Goal: Communication & Community: Answer question/provide support

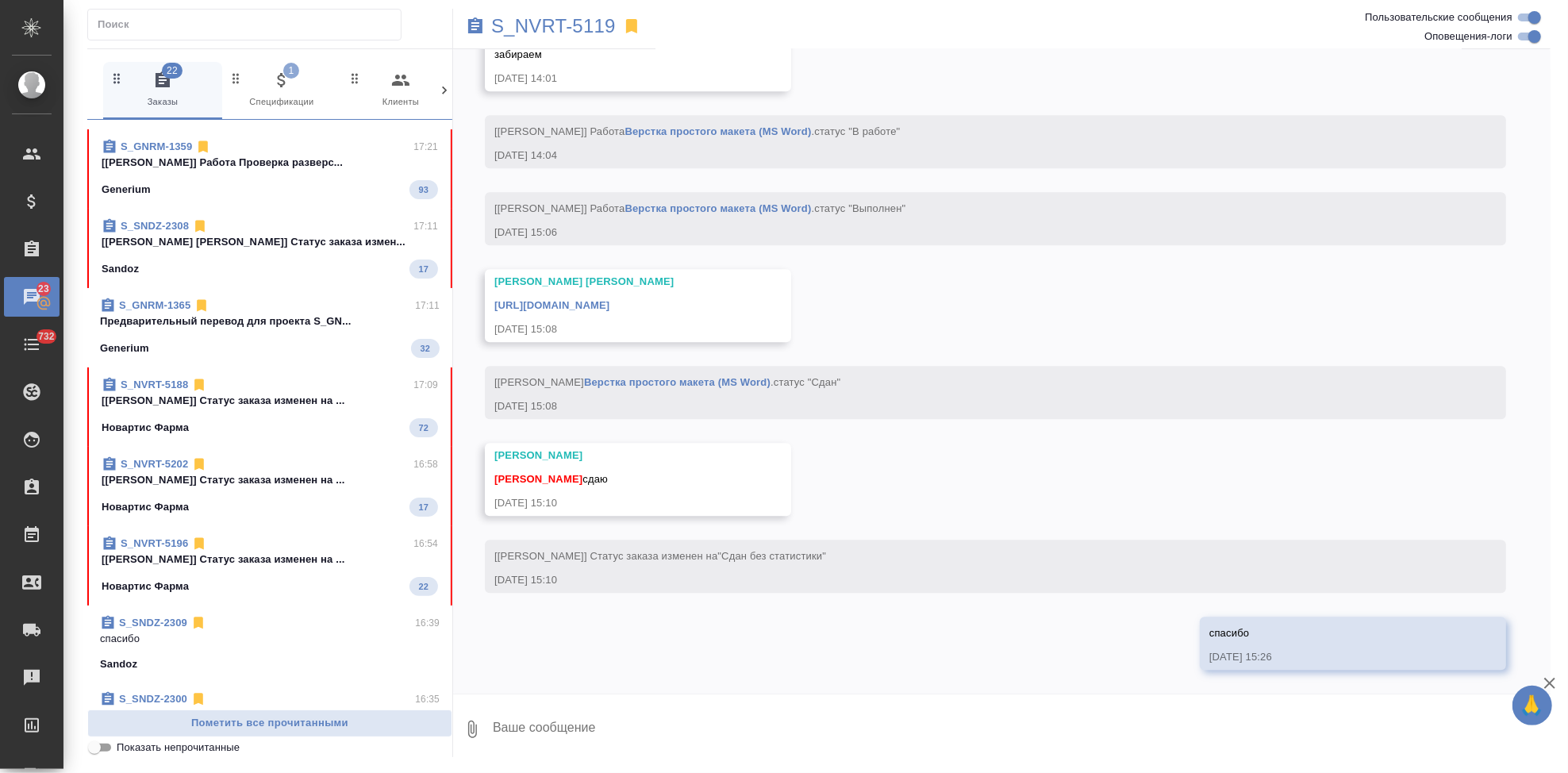
scroll to position [265, 0]
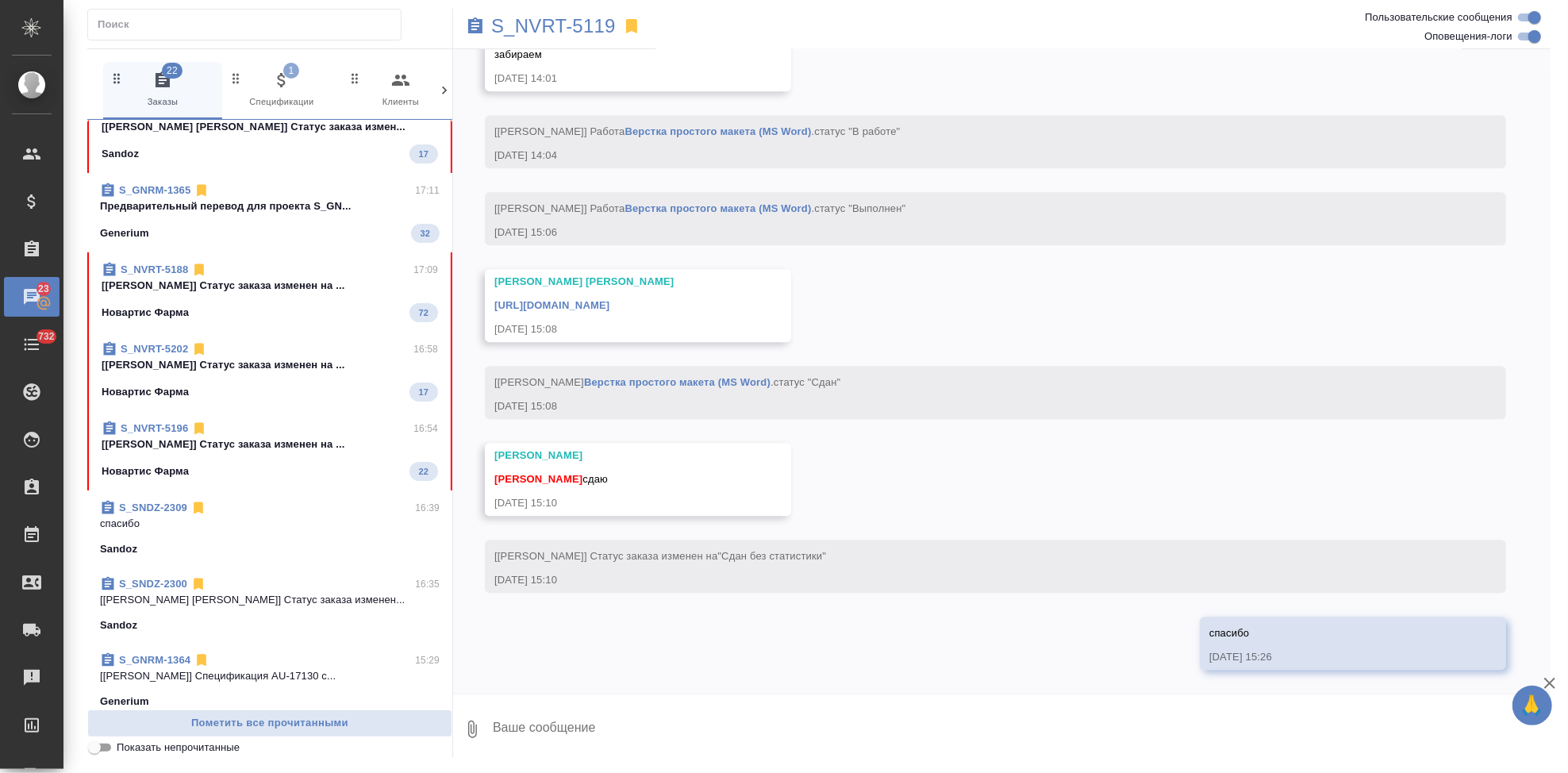
click at [291, 476] on div "Новартис Фарма 22" at bounding box center [270, 471] width 337 height 19
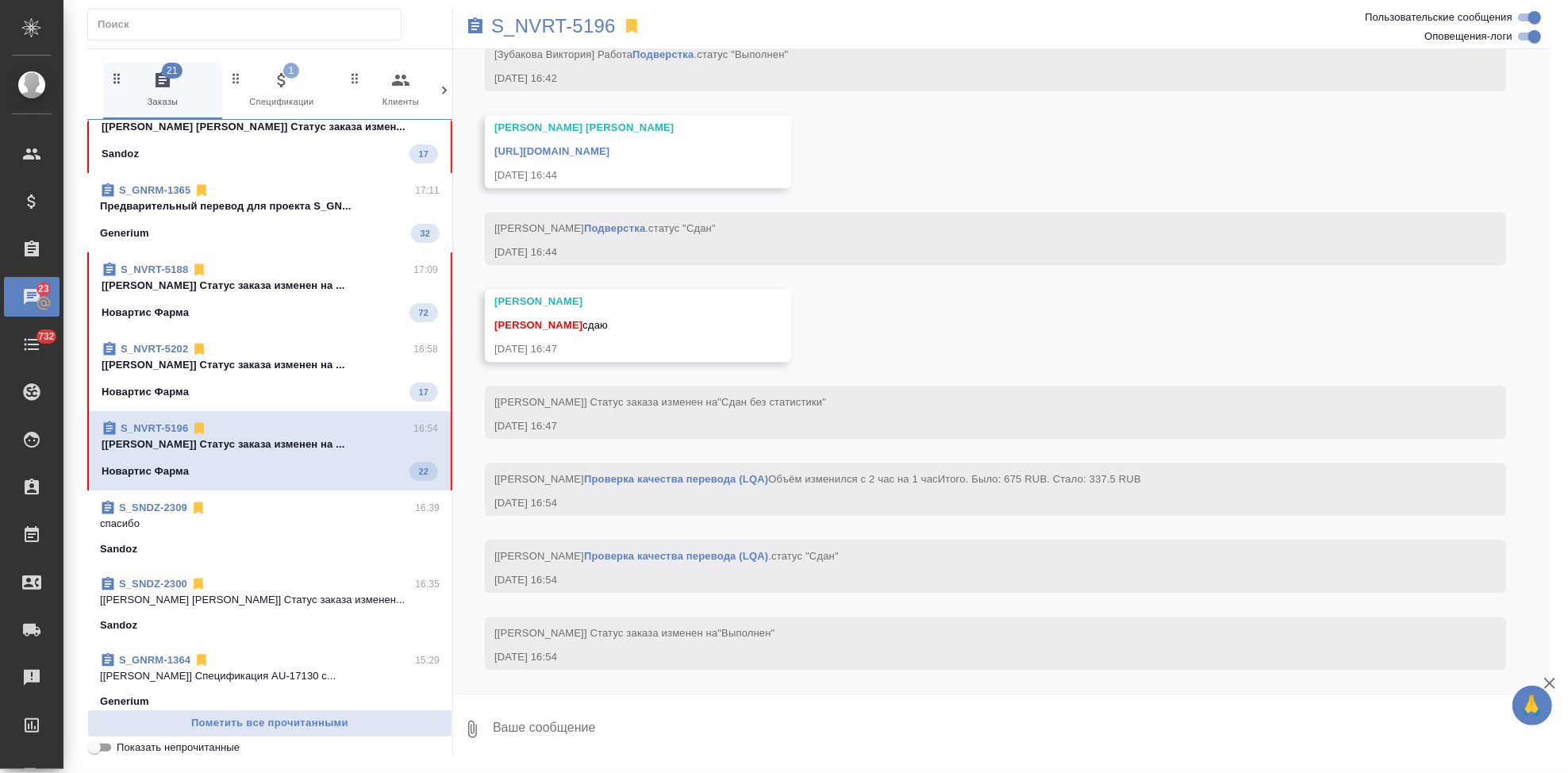
scroll to position [12864, 0]
click at [597, 732] on textarea at bounding box center [1021, 729] width 1060 height 54
type textarea "спасибо"
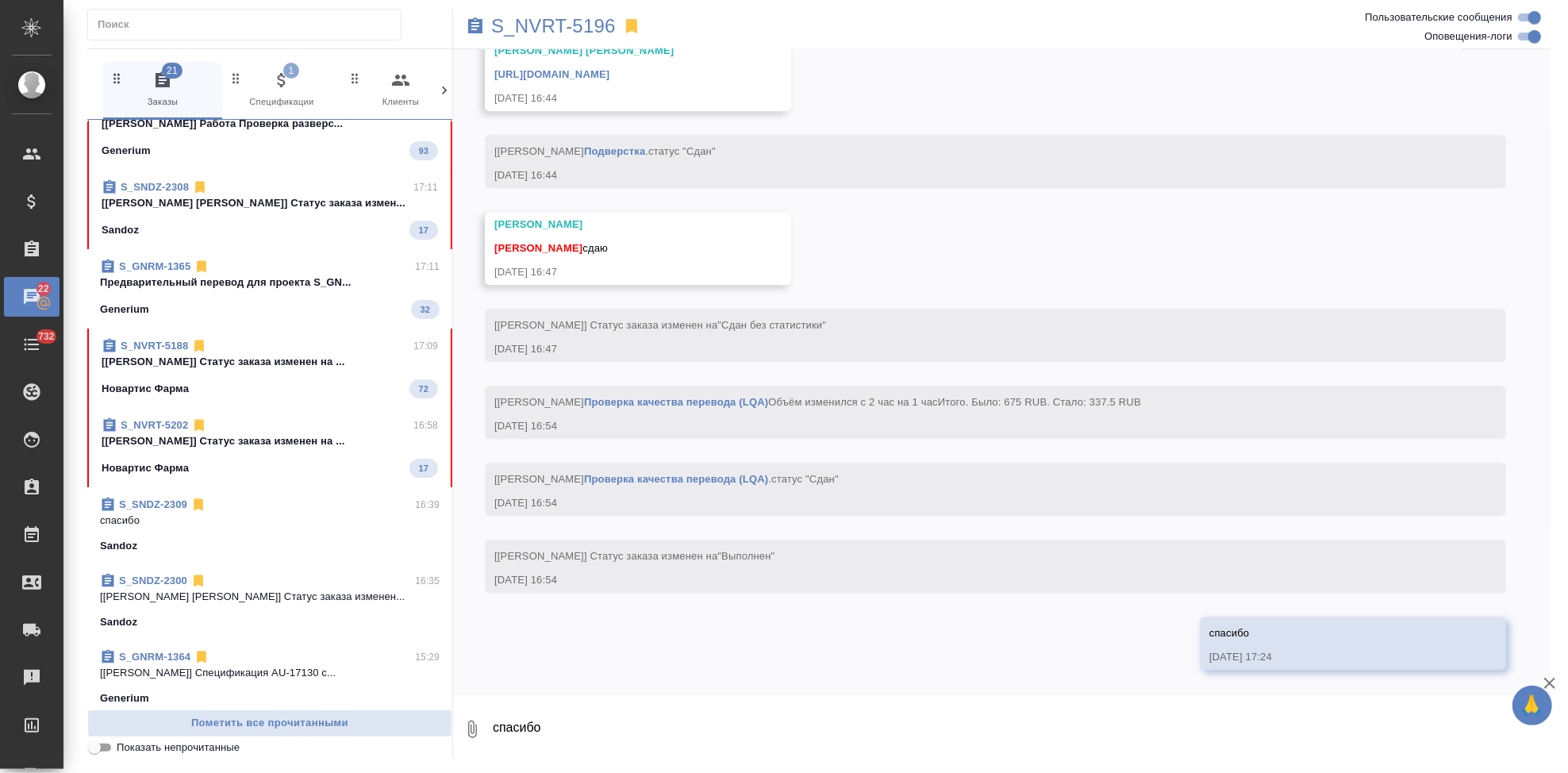
scroll to position [12765, 0]
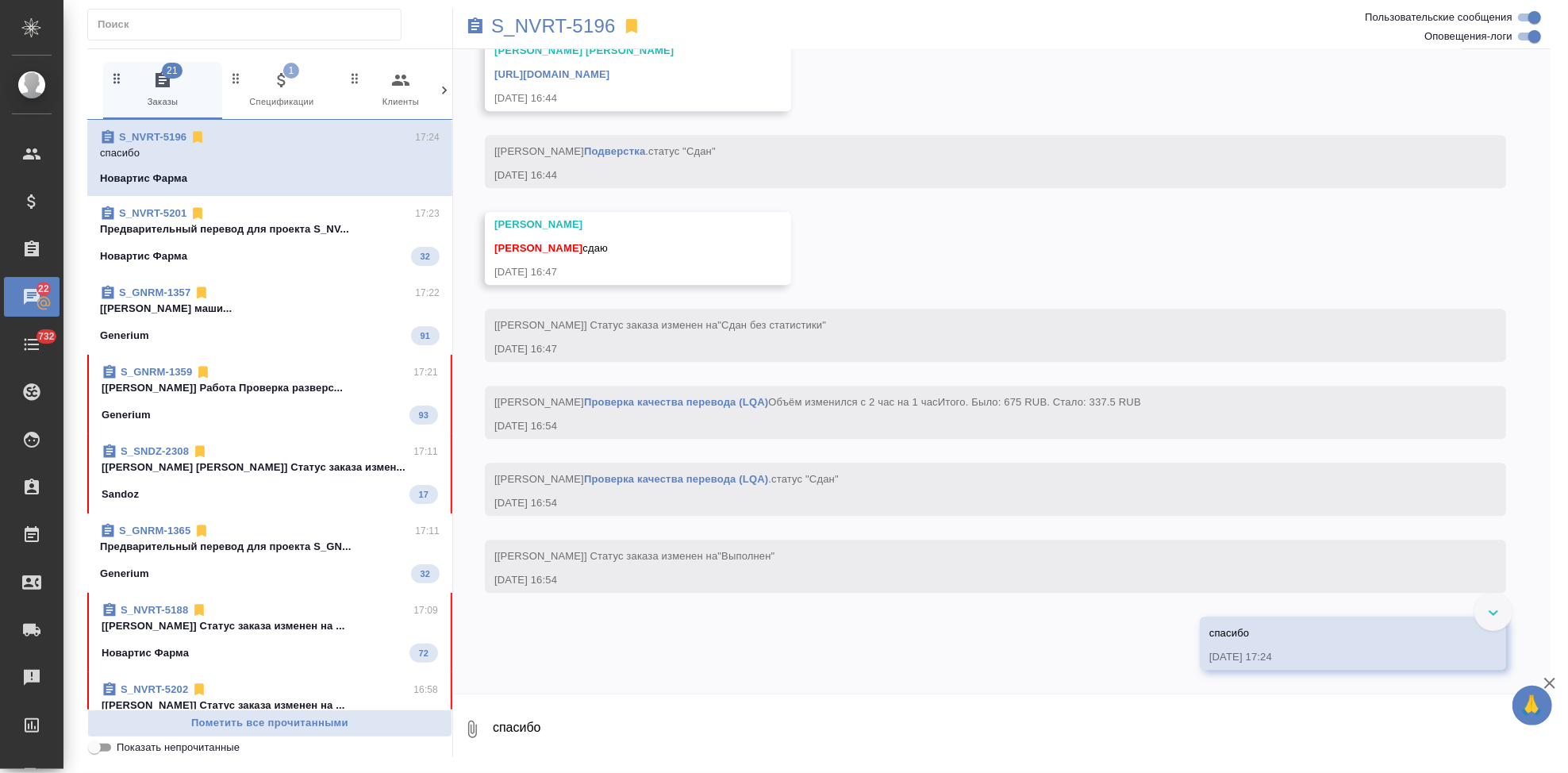
click at [609, 80] on link "[URL][DOMAIN_NAME]" at bounding box center [551, 73] width 115 height 12
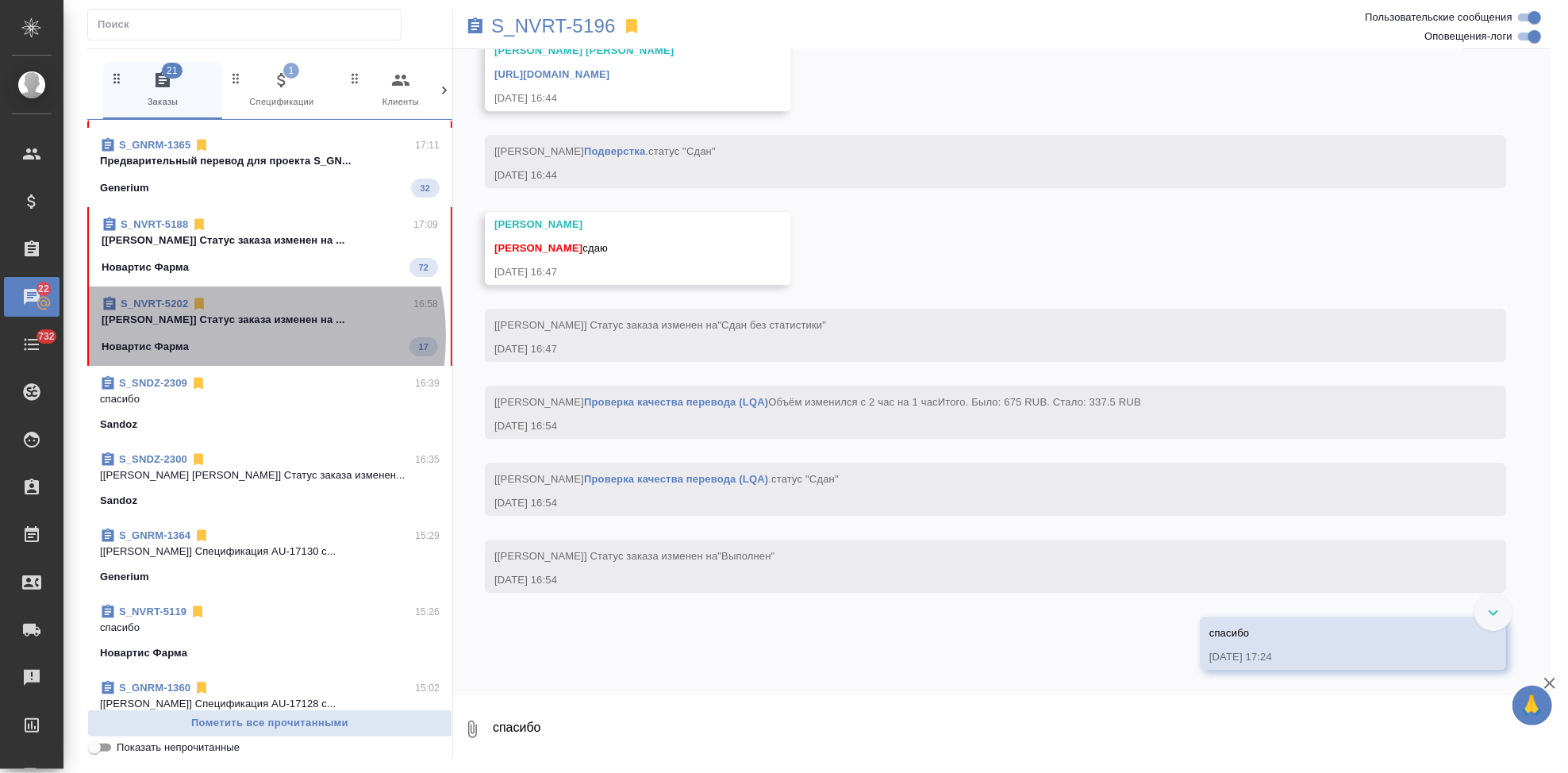
click at [196, 337] on div "Новартис Фарма 17" at bounding box center [270, 346] width 337 height 19
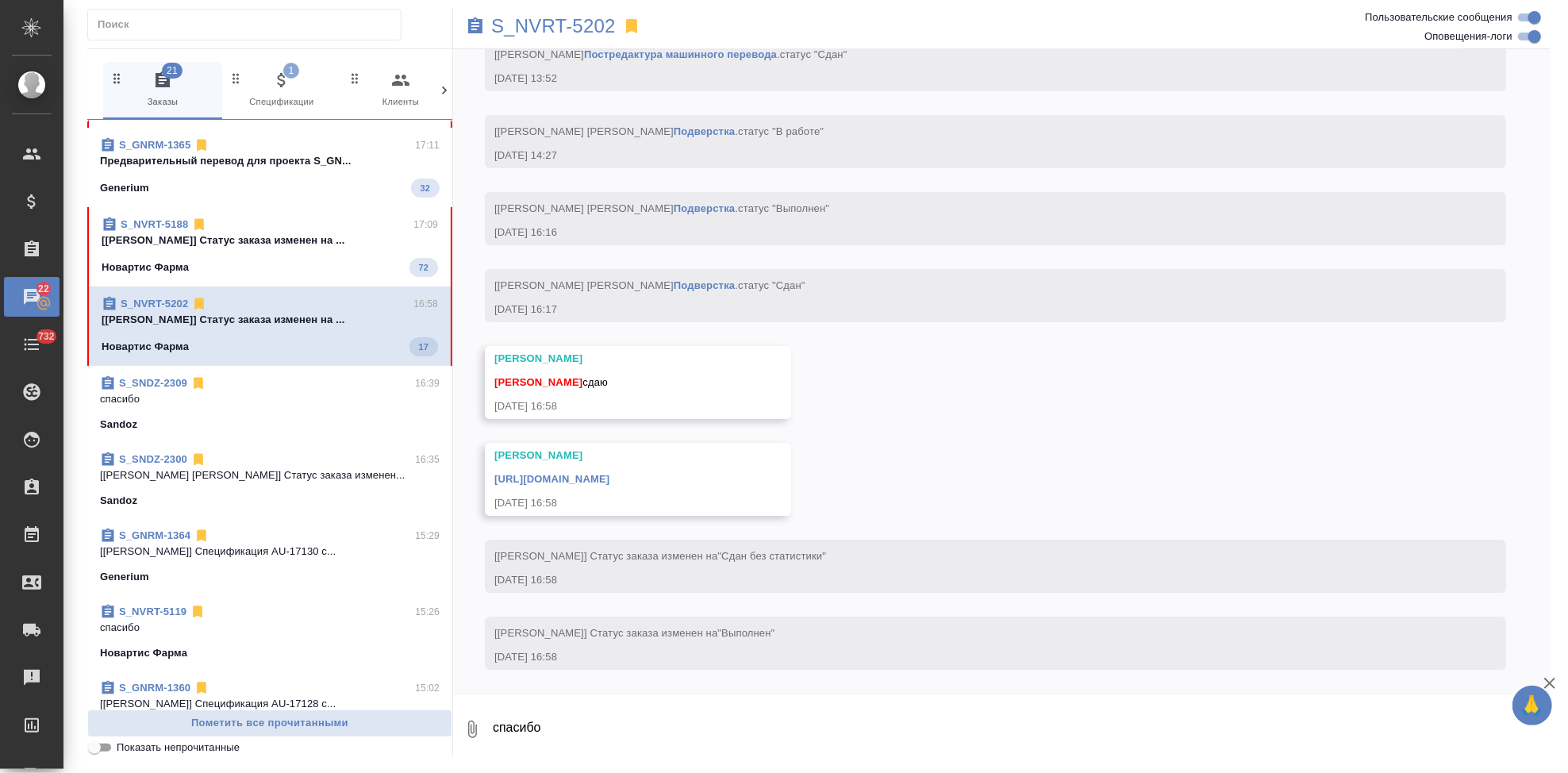
scroll to position [9061, 0]
click at [591, 728] on textarea "спасибо" at bounding box center [1021, 729] width 1060 height 54
type textarea "спасибр"
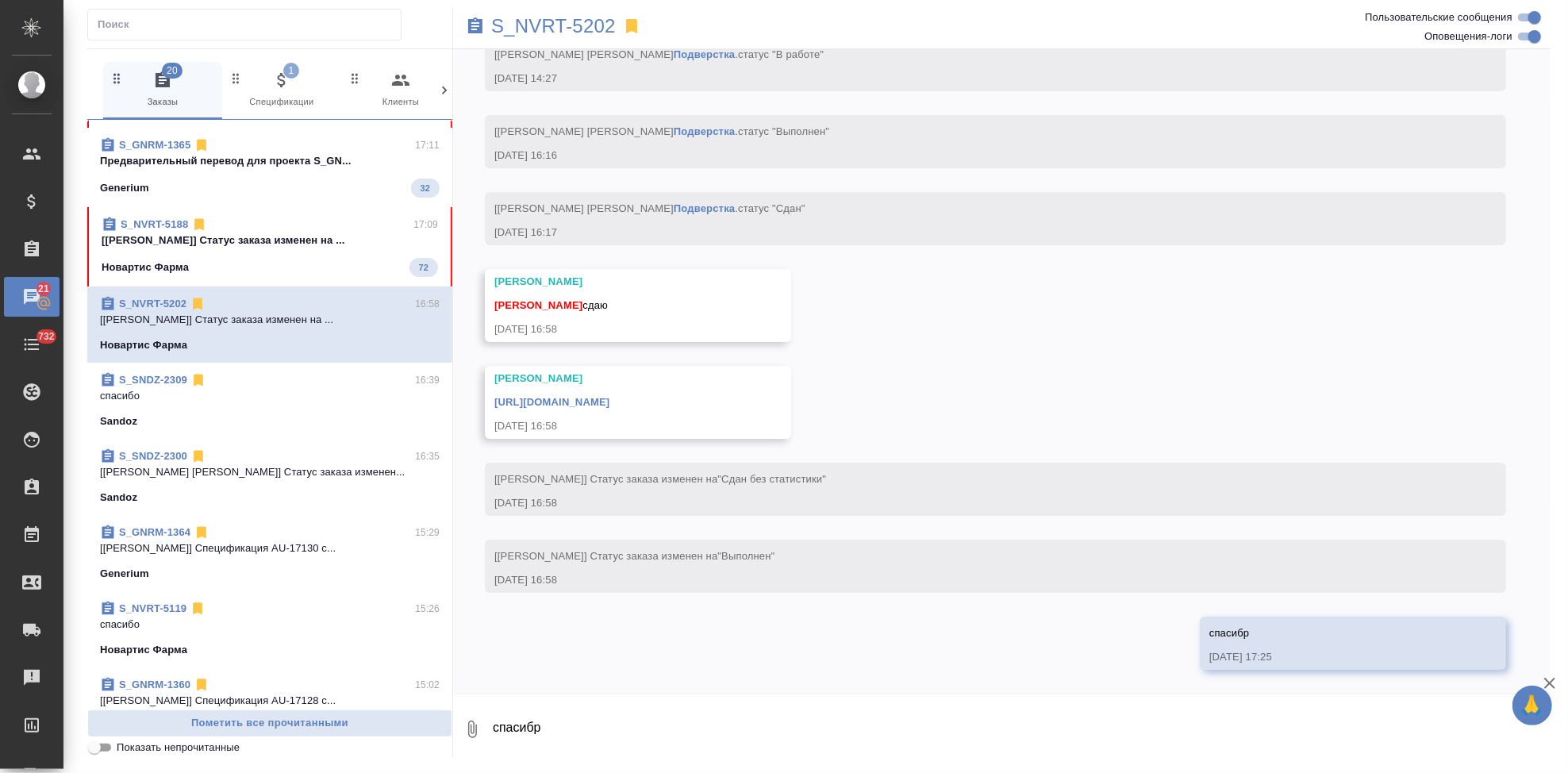
scroll to position [9138, 0]
click at [609, 400] on link "[URL][DOMAIN_NAME]" at bounding box center [551, 401] width 115 height 12
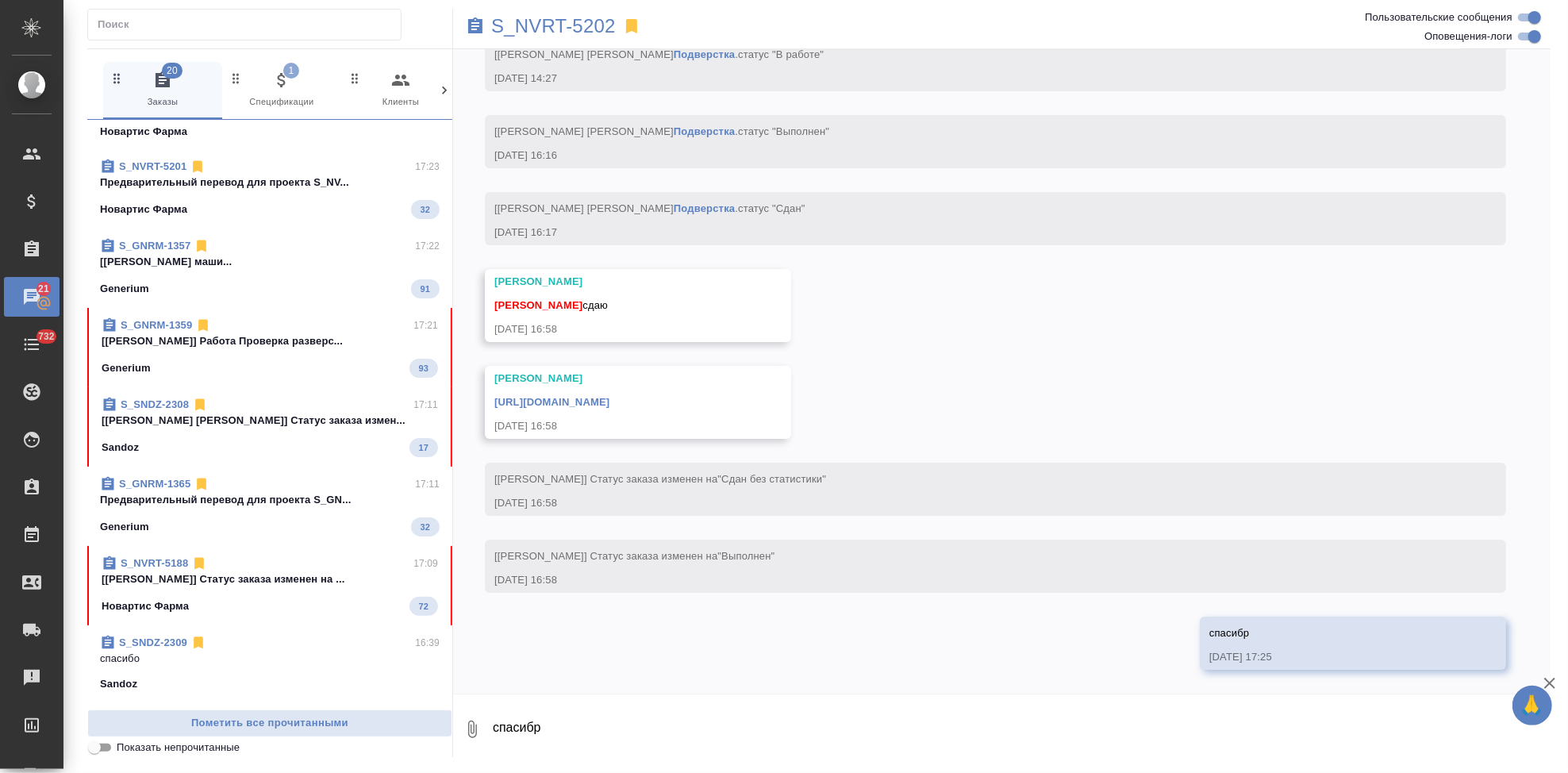
scroll to position [207, 0]
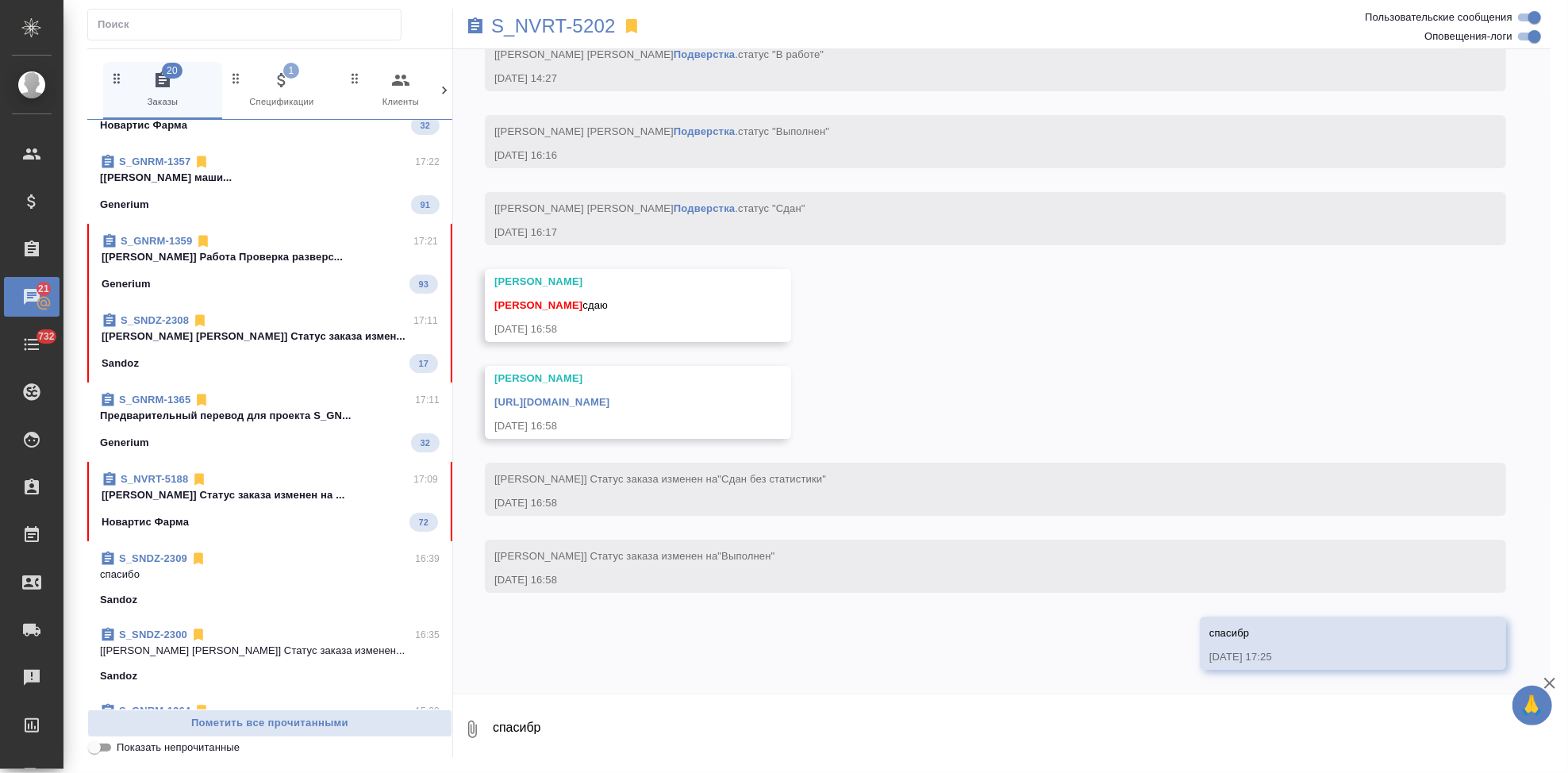
click at [231, 518] on div "Новартис Фарма 72" at bounding box center [270, 522] width 337 height 19
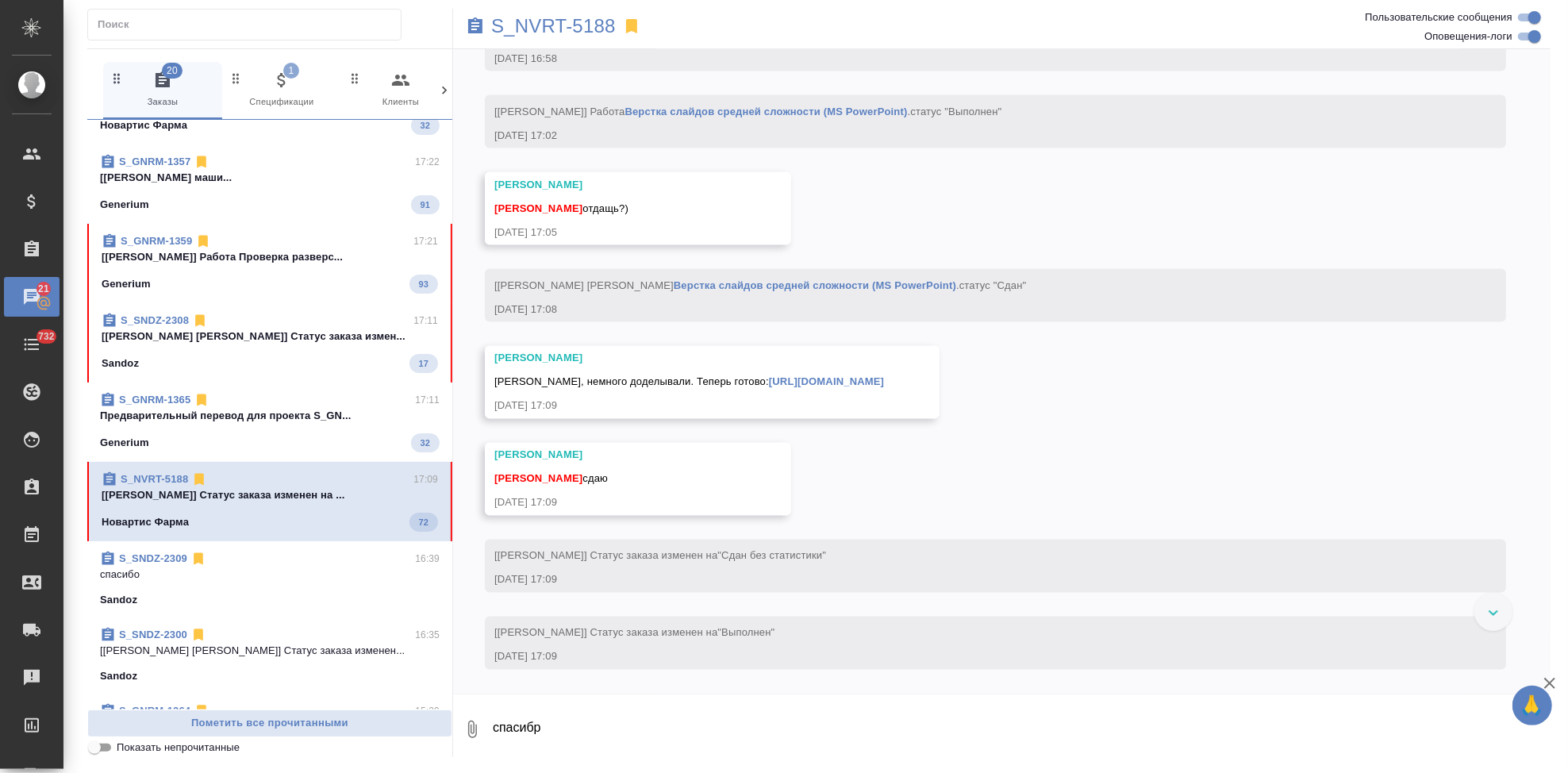
scroll to position [11859, 0]
click at [661, 720] on textarea "спасибр" at bounding box center [1021, 729] width 1060 height 54
type textarea "спасибо"
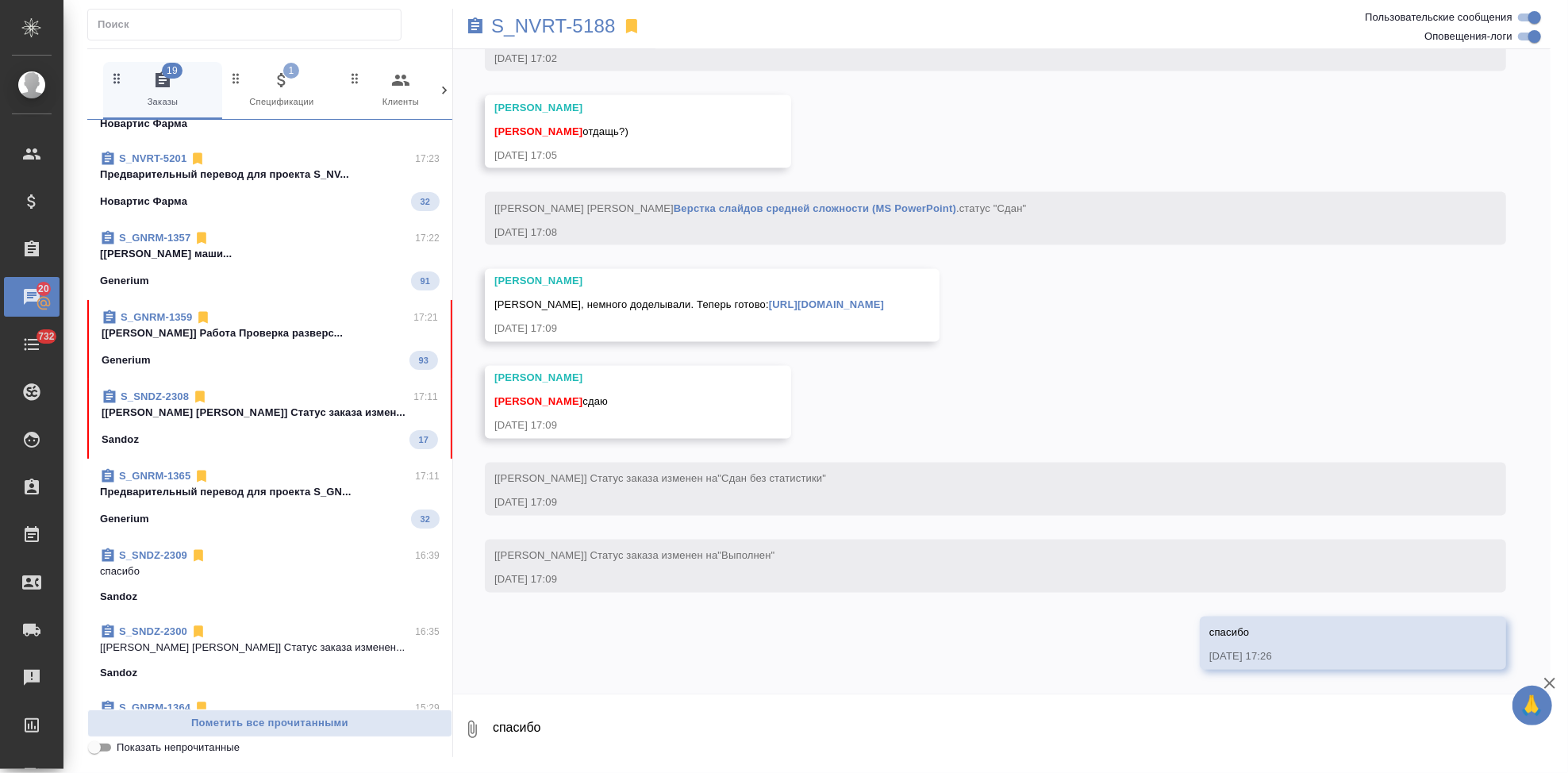
scroll to position [0, 0]
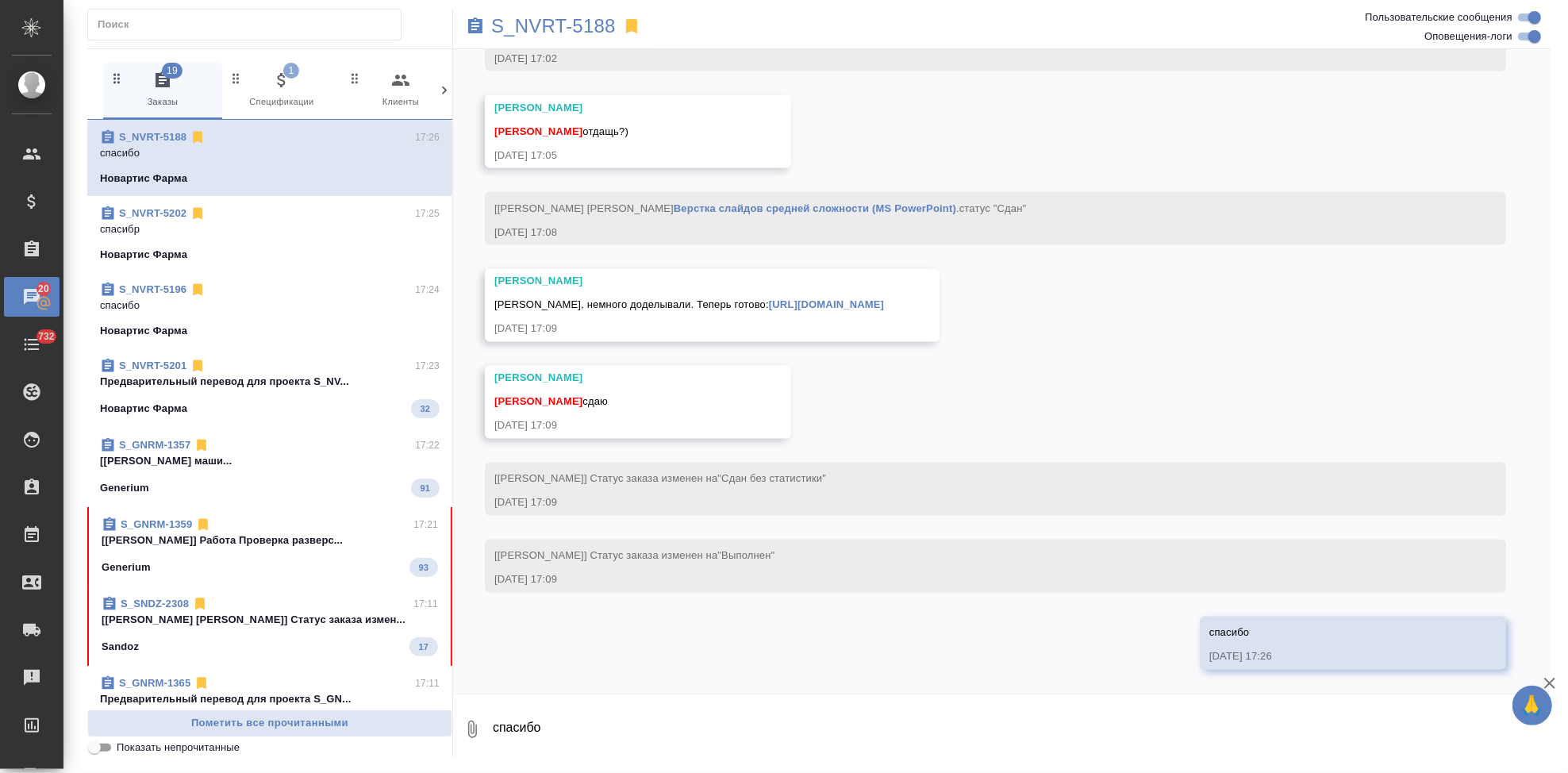
click at [769, 304] on link "[URL][DOMAIN_NAME]" at bounding box center [826, 305] width 115 height 12
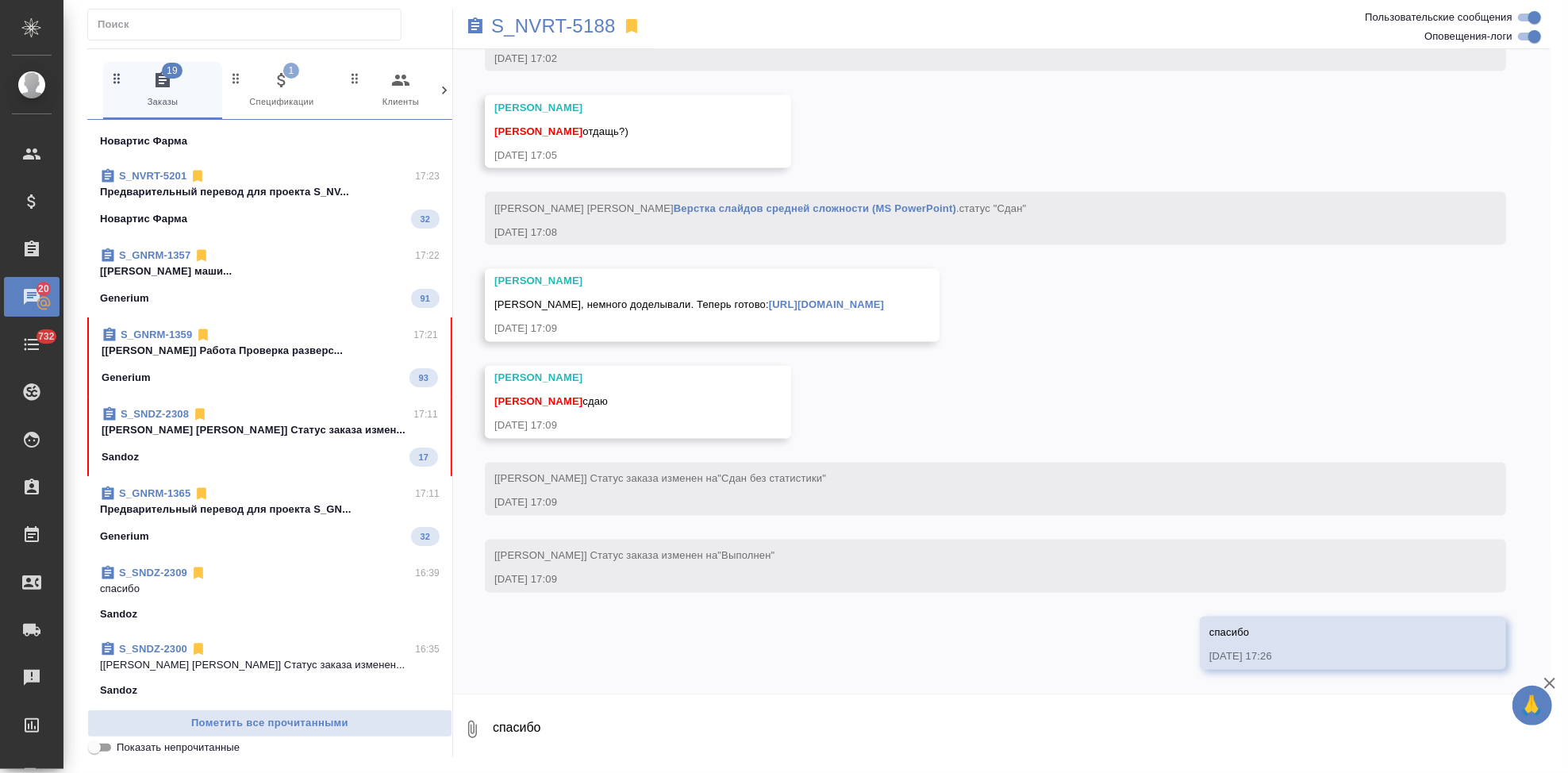
click at [224, 456] on div "Sandoz 17" at bounding box center [270, 457] width 337 height 19
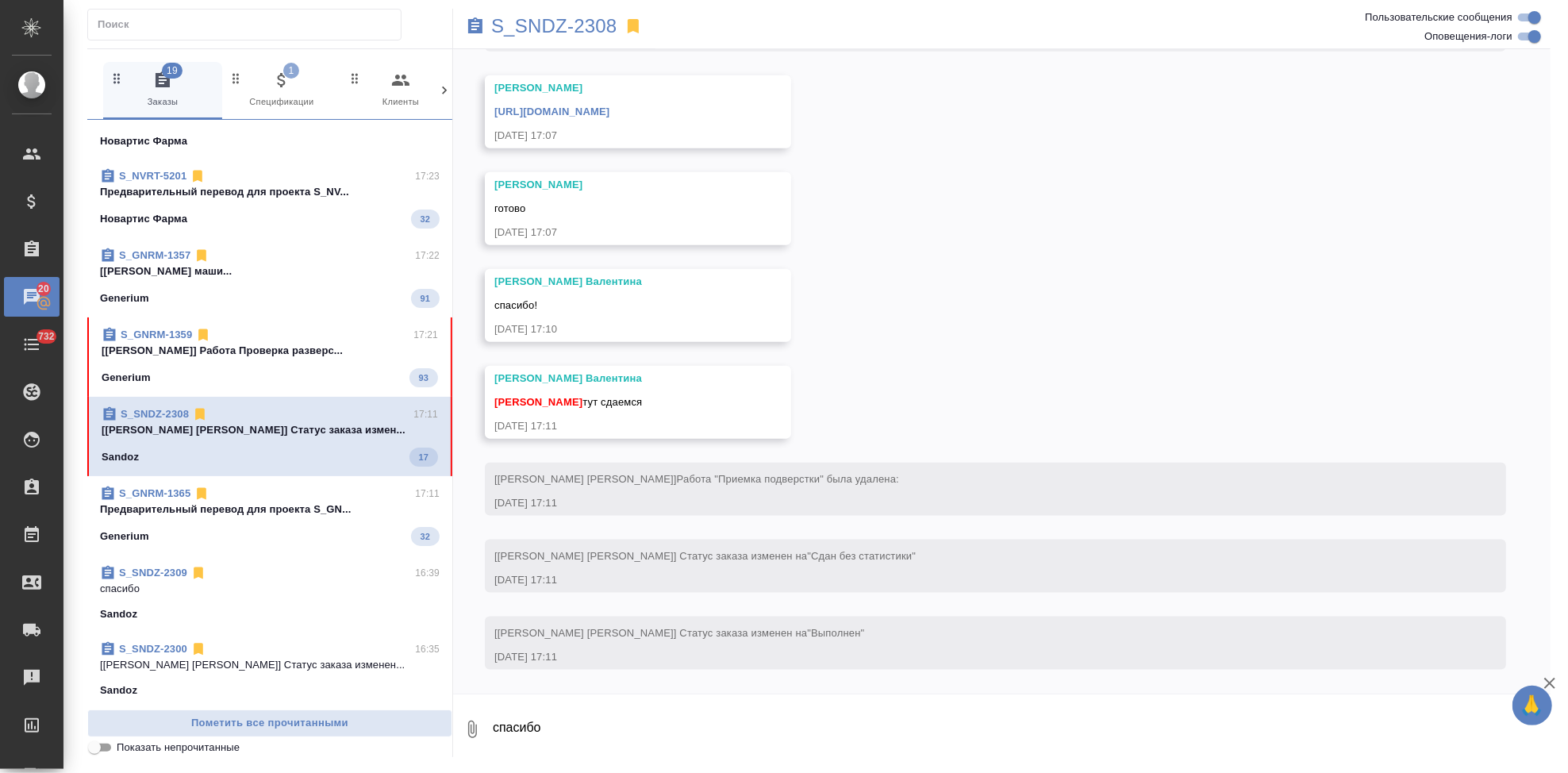
scroll to position [6083, 0]
click at [626, 735] on textarea "спасибо" at bounding box center [1021, 729] width 1060 height 54
click at [626, 733] on textarea "спасибо" at bounding box center [1021, 729] width 1060 height 54
type textarea "спасибо"
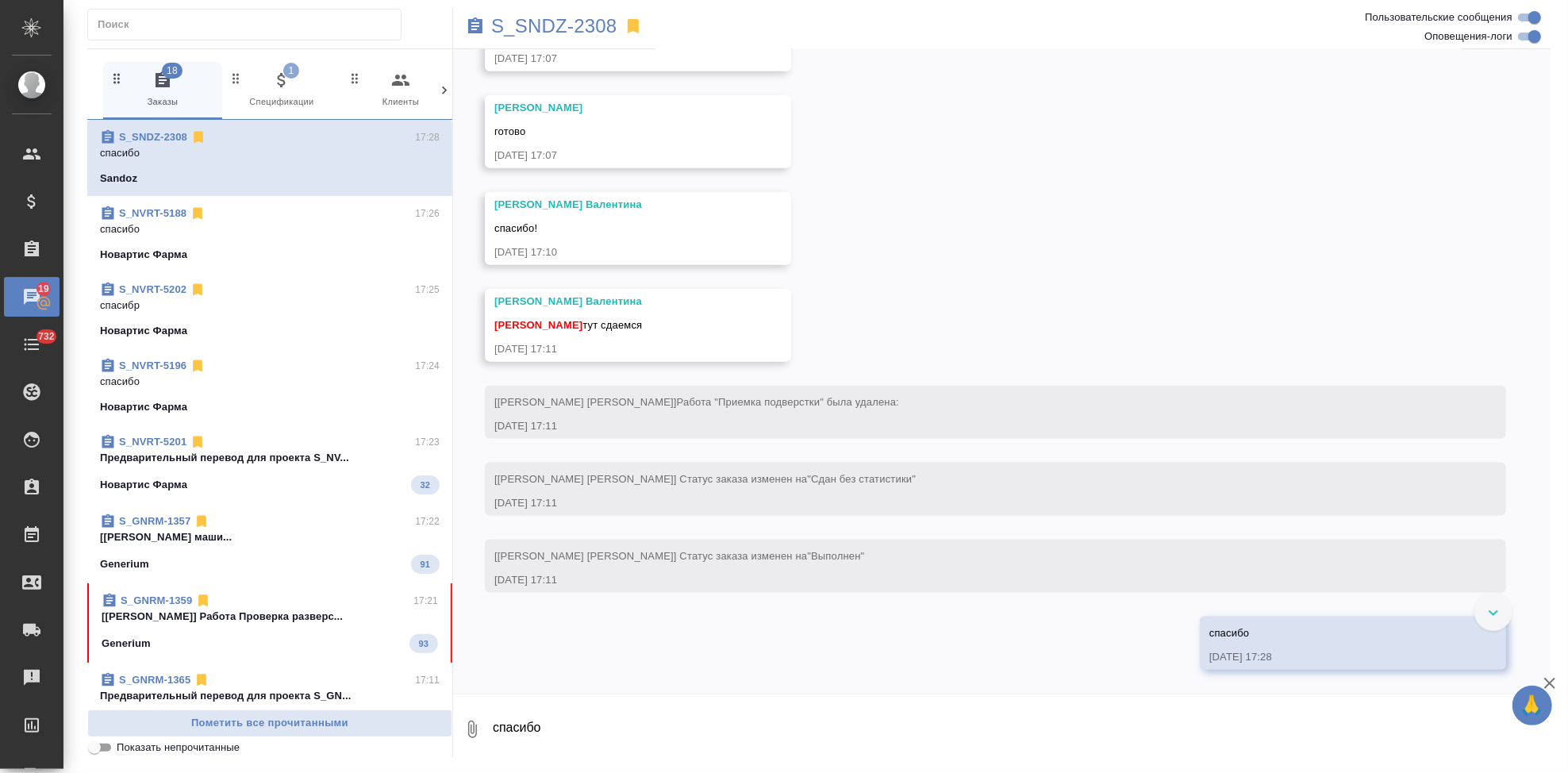
scroll to position [5985, 0]
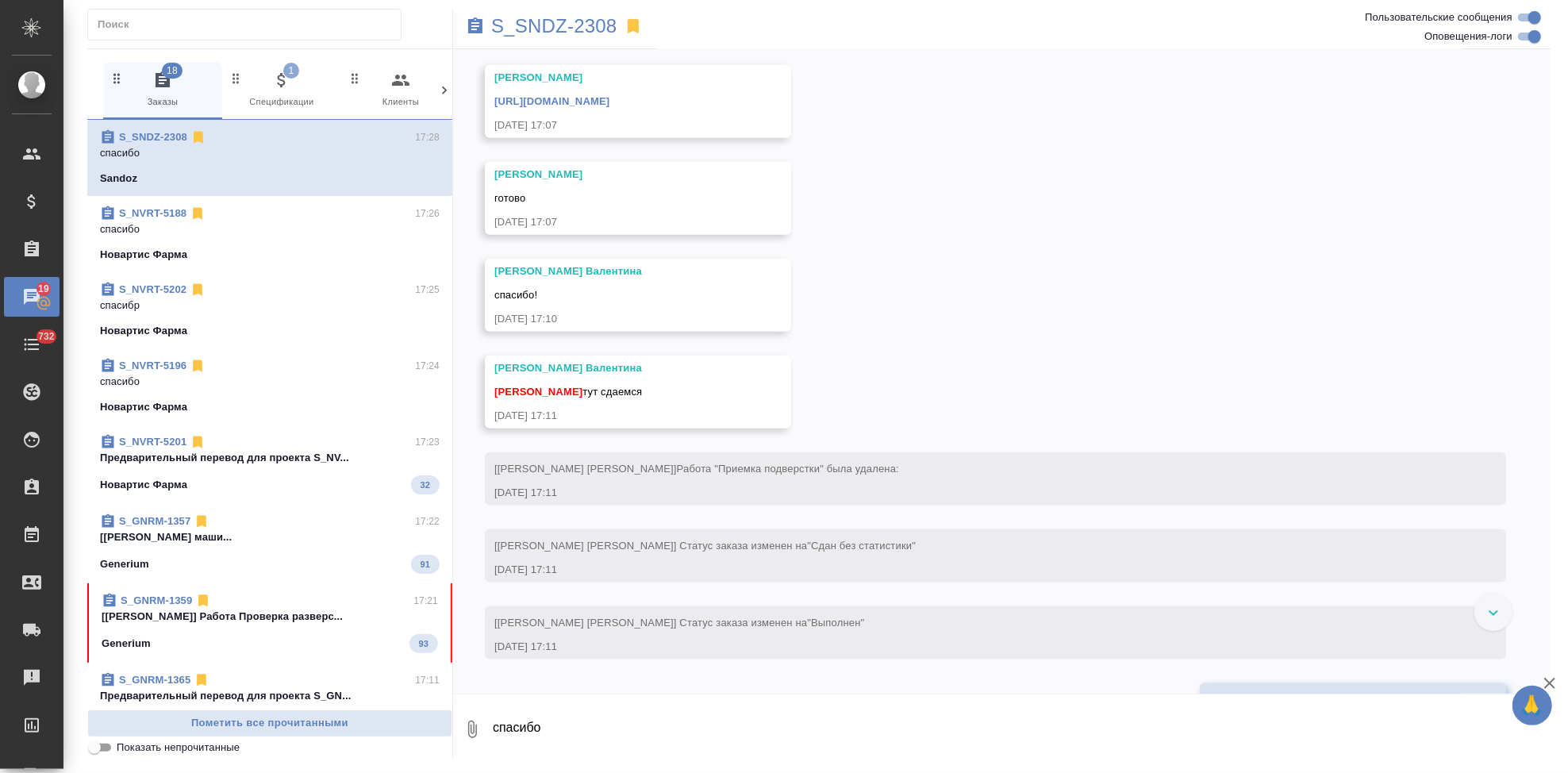
click at [609, 107] on link "[URL][DOMAIN_NAME]" at bounding box center [551, 101] width 115 height 12
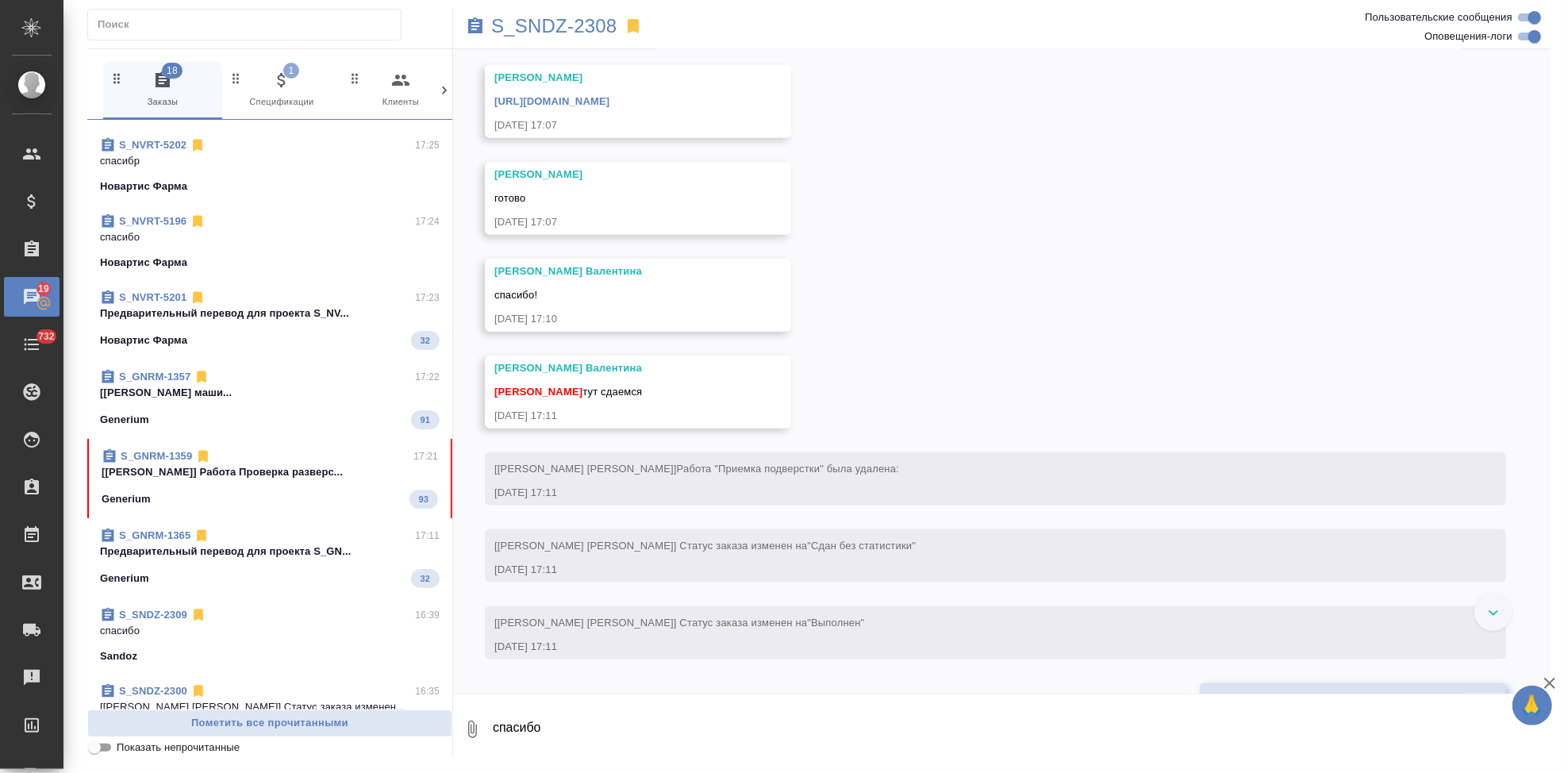
scroll to position [201, 0]
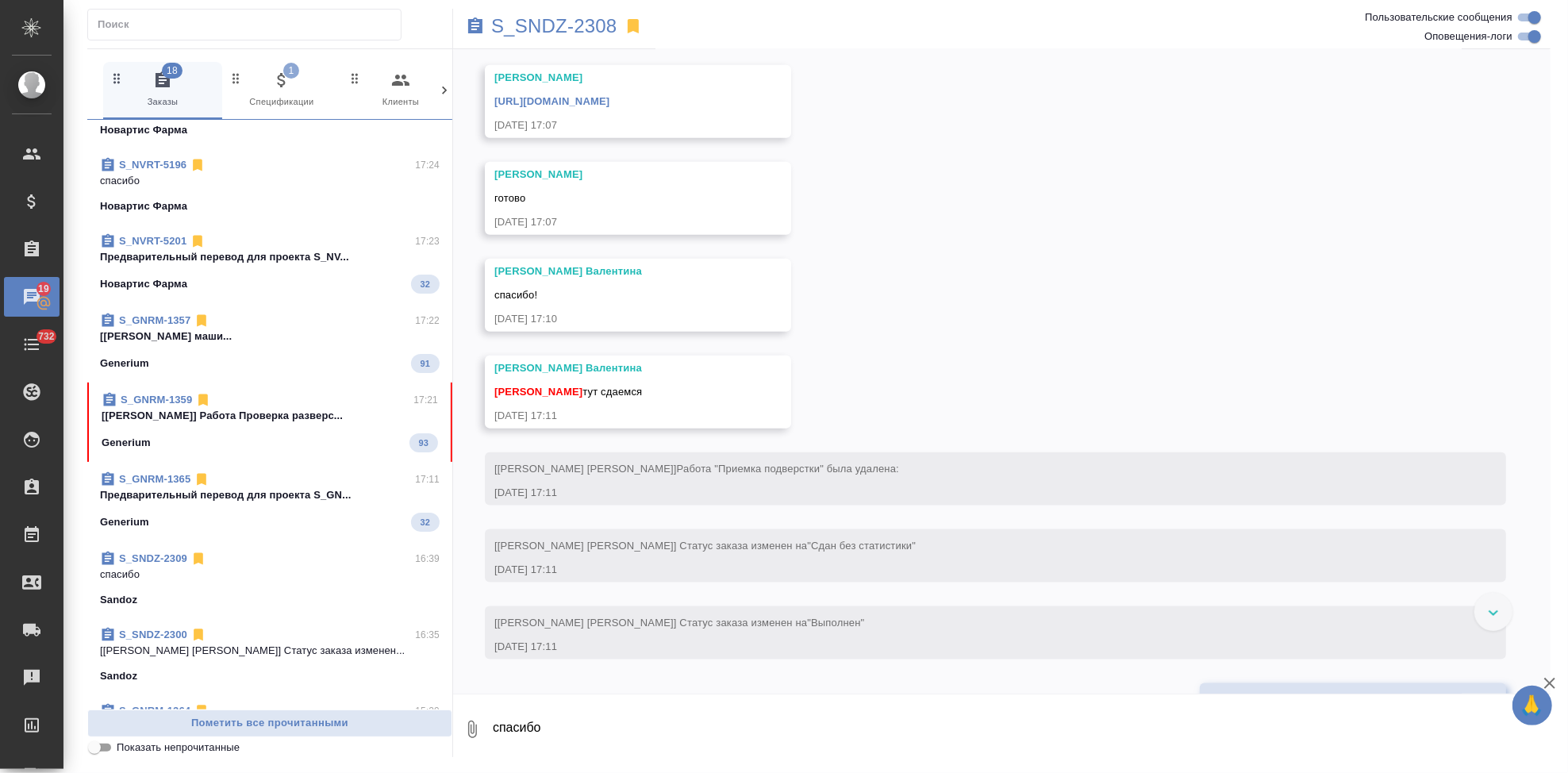
click at [296, 432] on span "S_GNRM-1359 17:21 [[PERSON_NAME]] Работа Проверка разверс... Generium 93" at bounding box center [270, 422] width 337 height 60
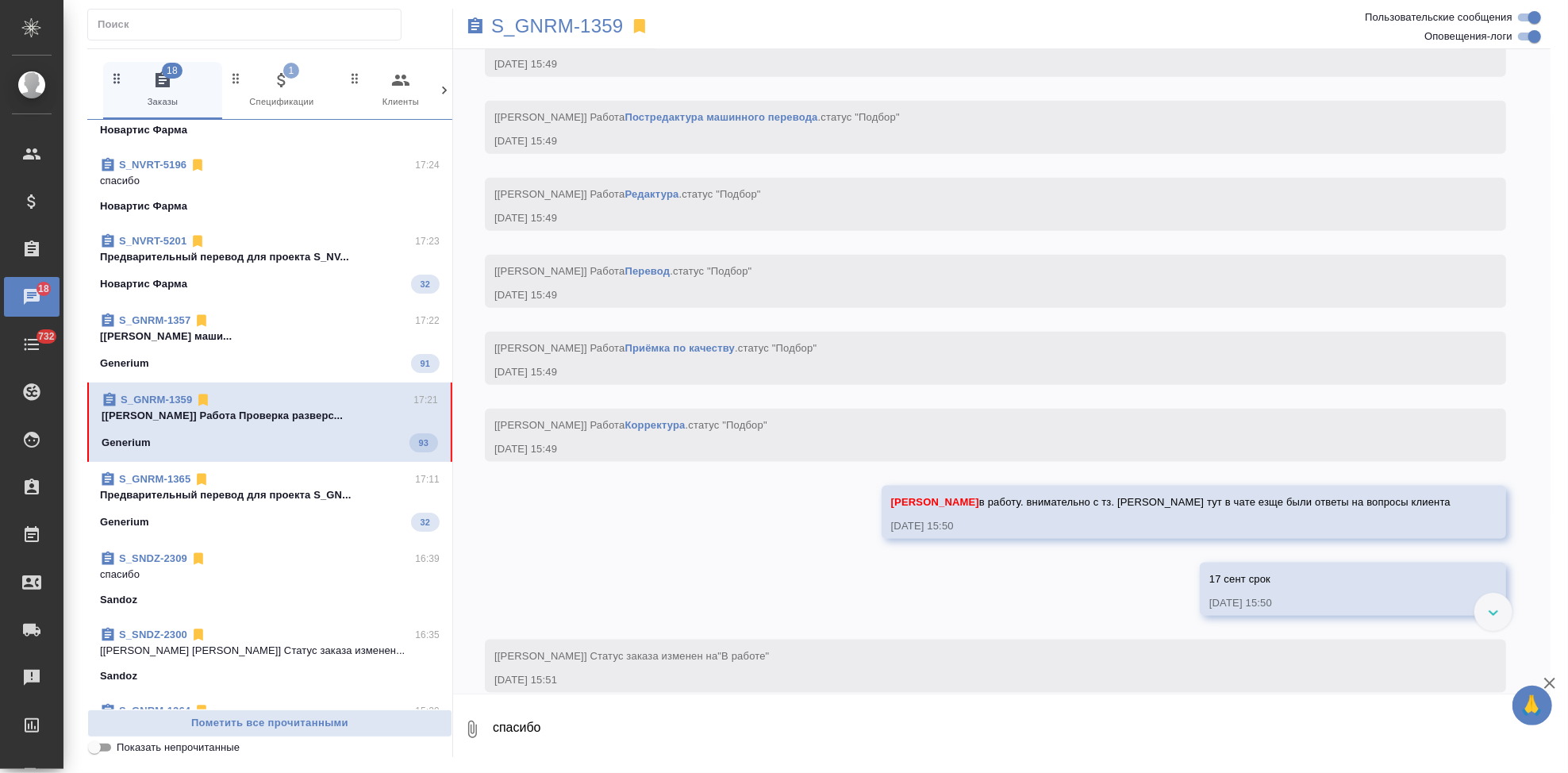
scroll to position [25868, 0]
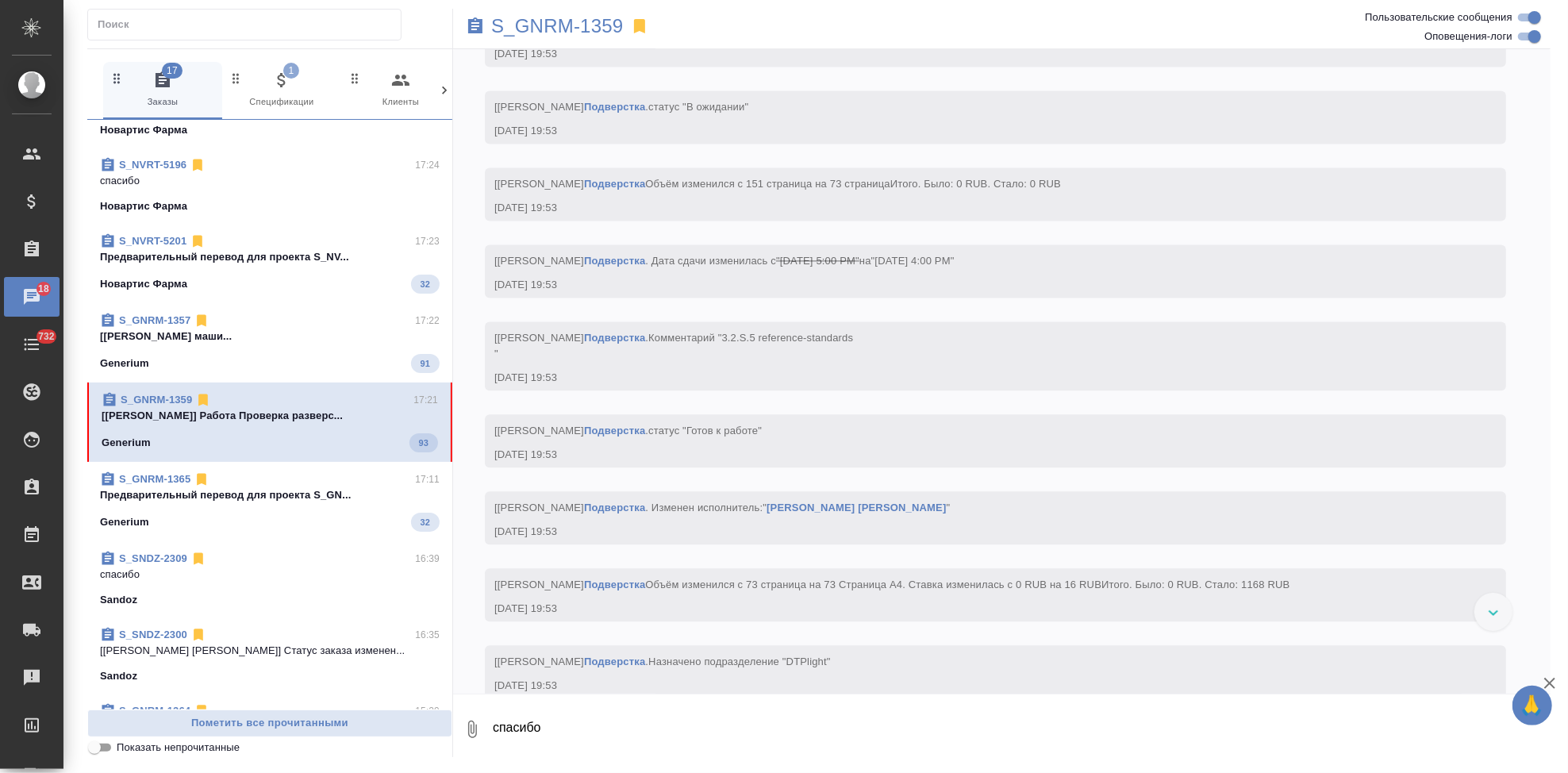
click at [656, 725] on textarea "спасибо" at bounding box center [1021, 729] width 1060 height 54
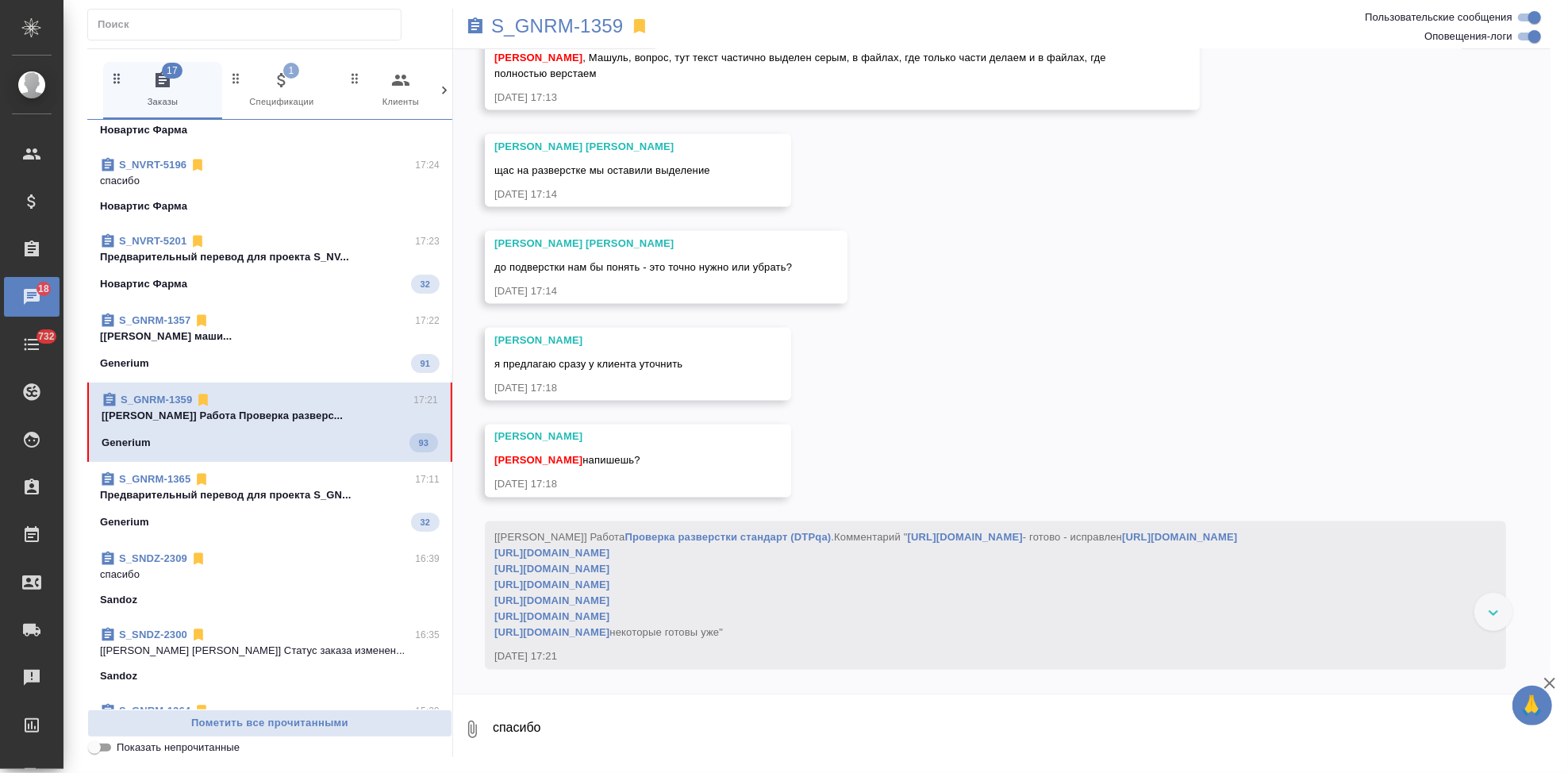
click at [669, 722] on textarea "спасибо" at bounding box center [1021, 729] width 1060 height 54
click at [660, 729] on textarea "спасибо" at bounding box center [1021, 729] width 1060 height 54
type textarea "а в чем тут вопрос?"
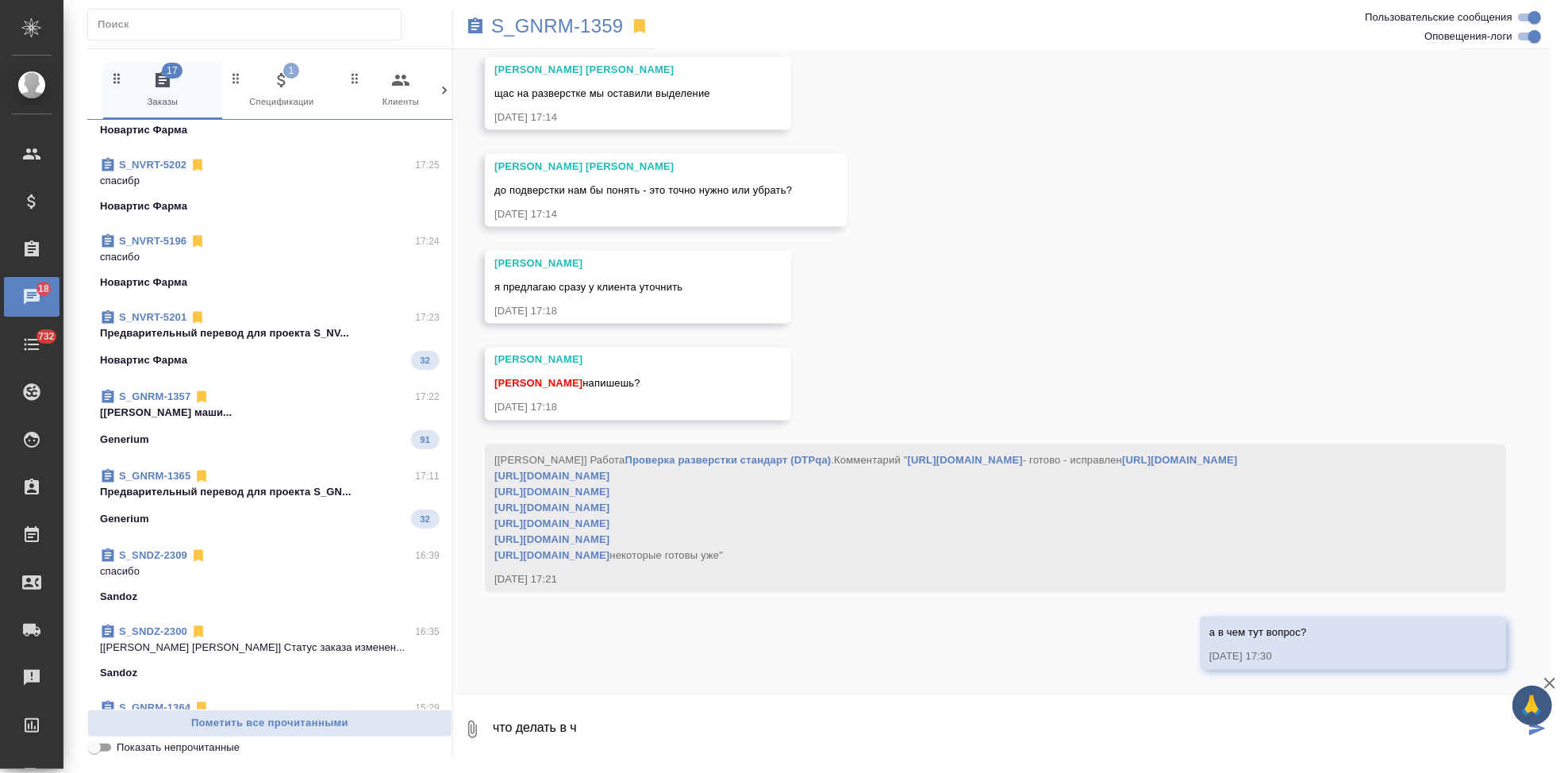
scroll to position [0, 0]
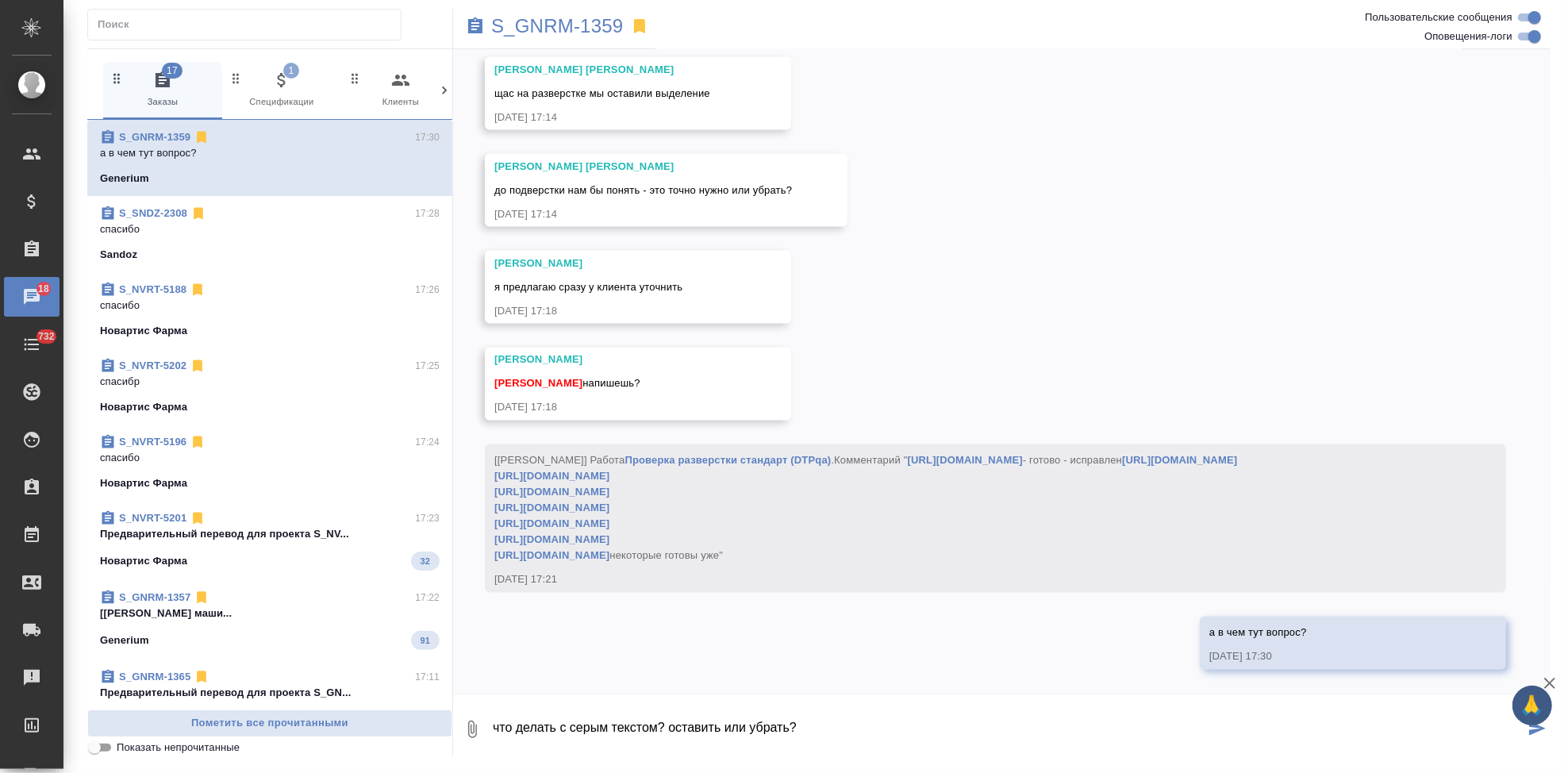
type textarea "что делать с серым текстом? оставить или убрать?"
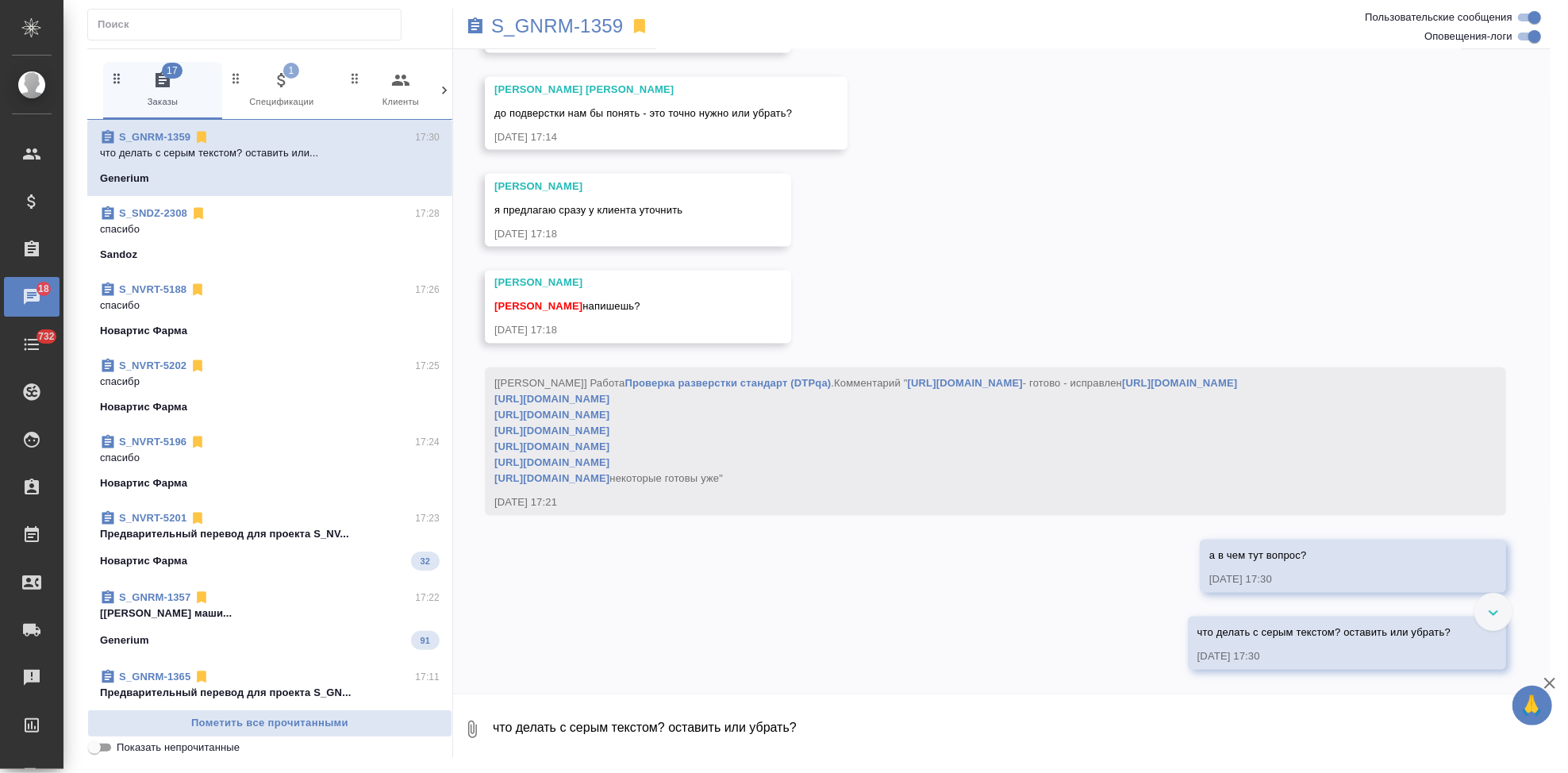
scroll to position [30670, 0]
drag, startPoint x: 681, startPoint y: 311, endPoint x: 706, endPoint y: 336, distance: 35.4
copy span "текст частично выделен серым, в файлах, где только части делаем и в файлах, где…"
click at [644, 717] on textarea "что делать с серым текстом? оставить или убрать?" at bounding box center [1021, 729] width 1060 height 54
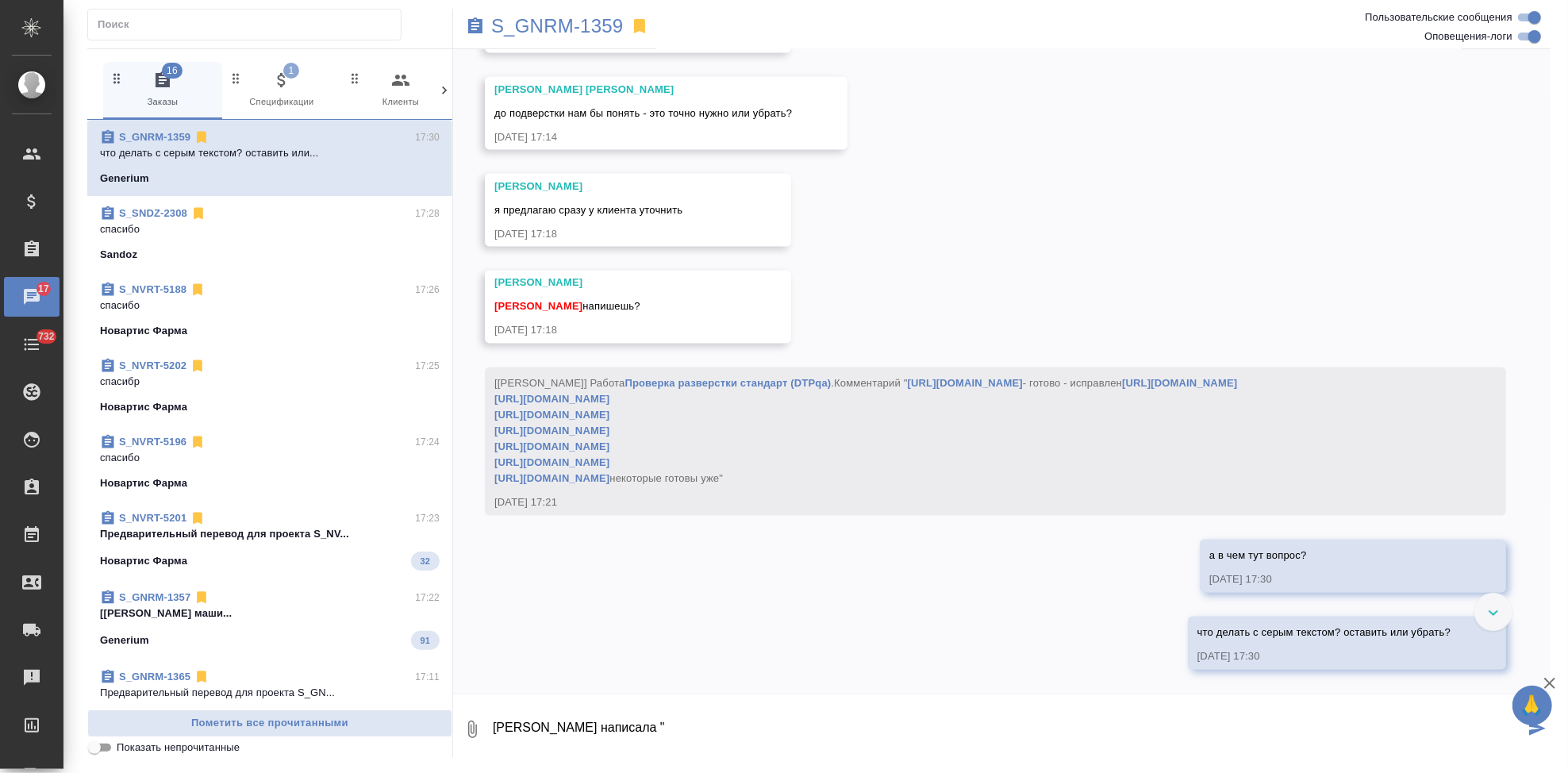
paste textarea "Текст частично выделен серым, в файлах, где только части делаем и в файлах, где…"
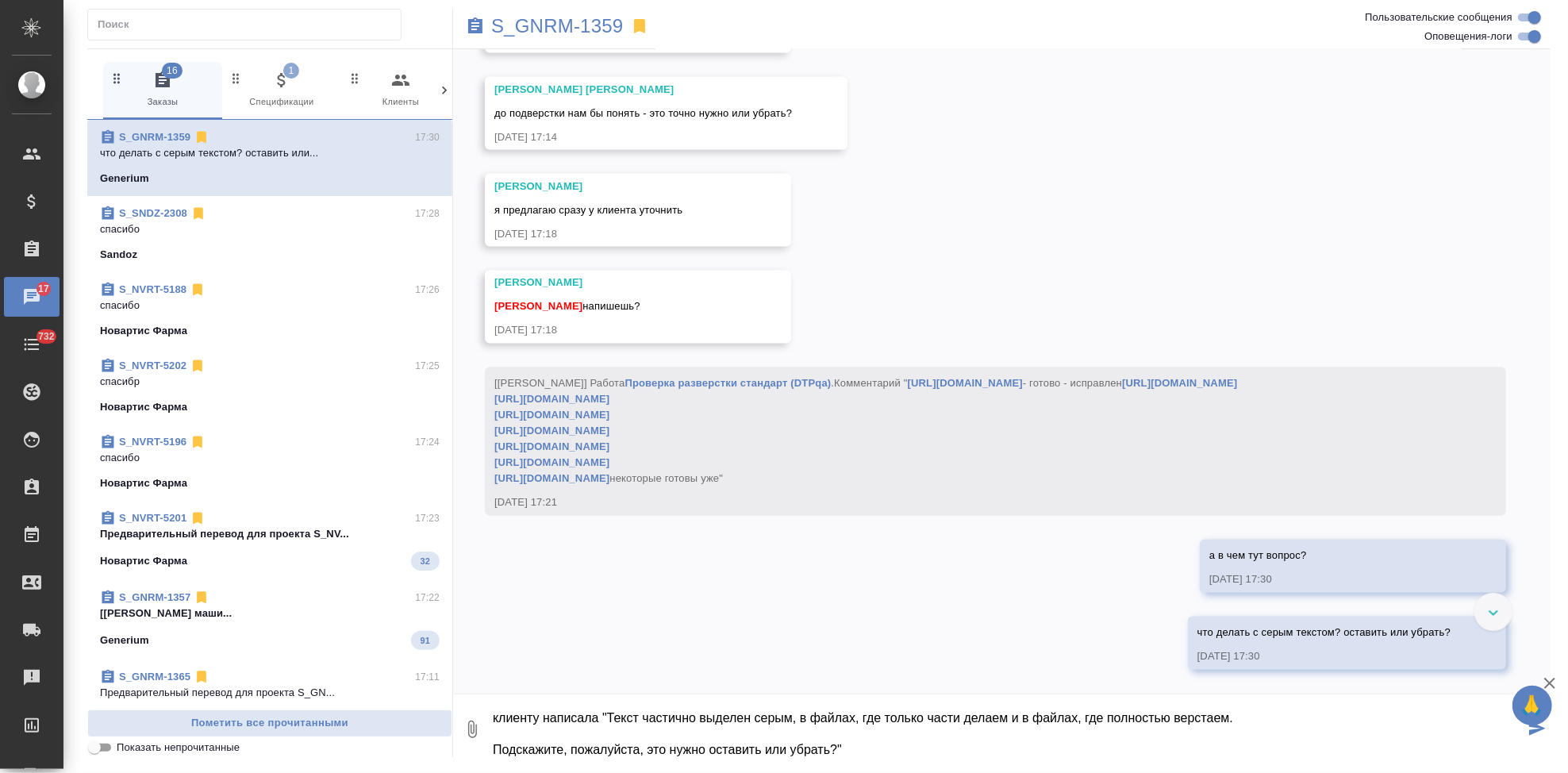
type textarea "клиенту написала "Текст частично выделен серым, в файлах, где только части дела…"
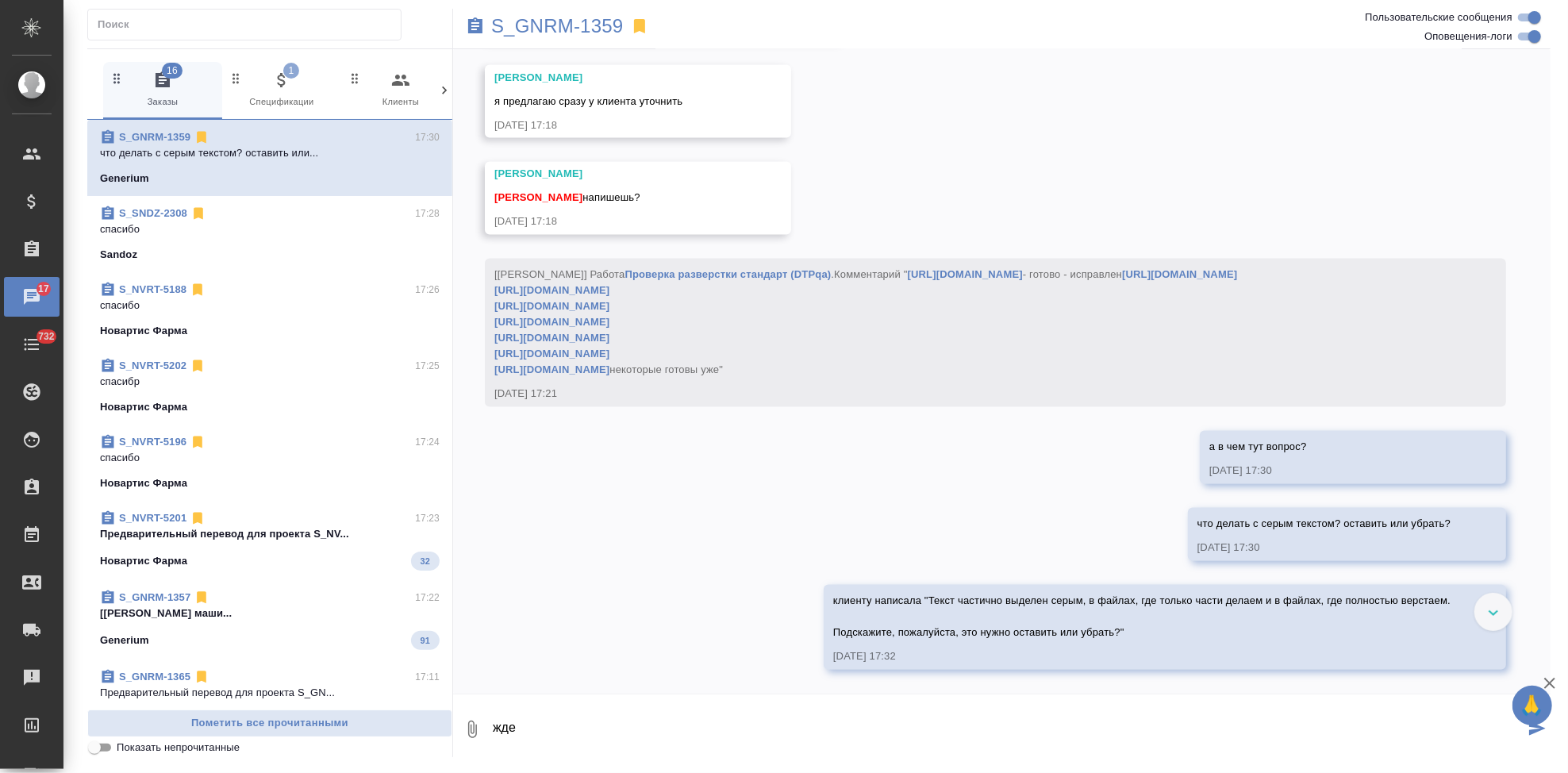
scroll to position [31218, 0]
type textarea "ждем ответ)"
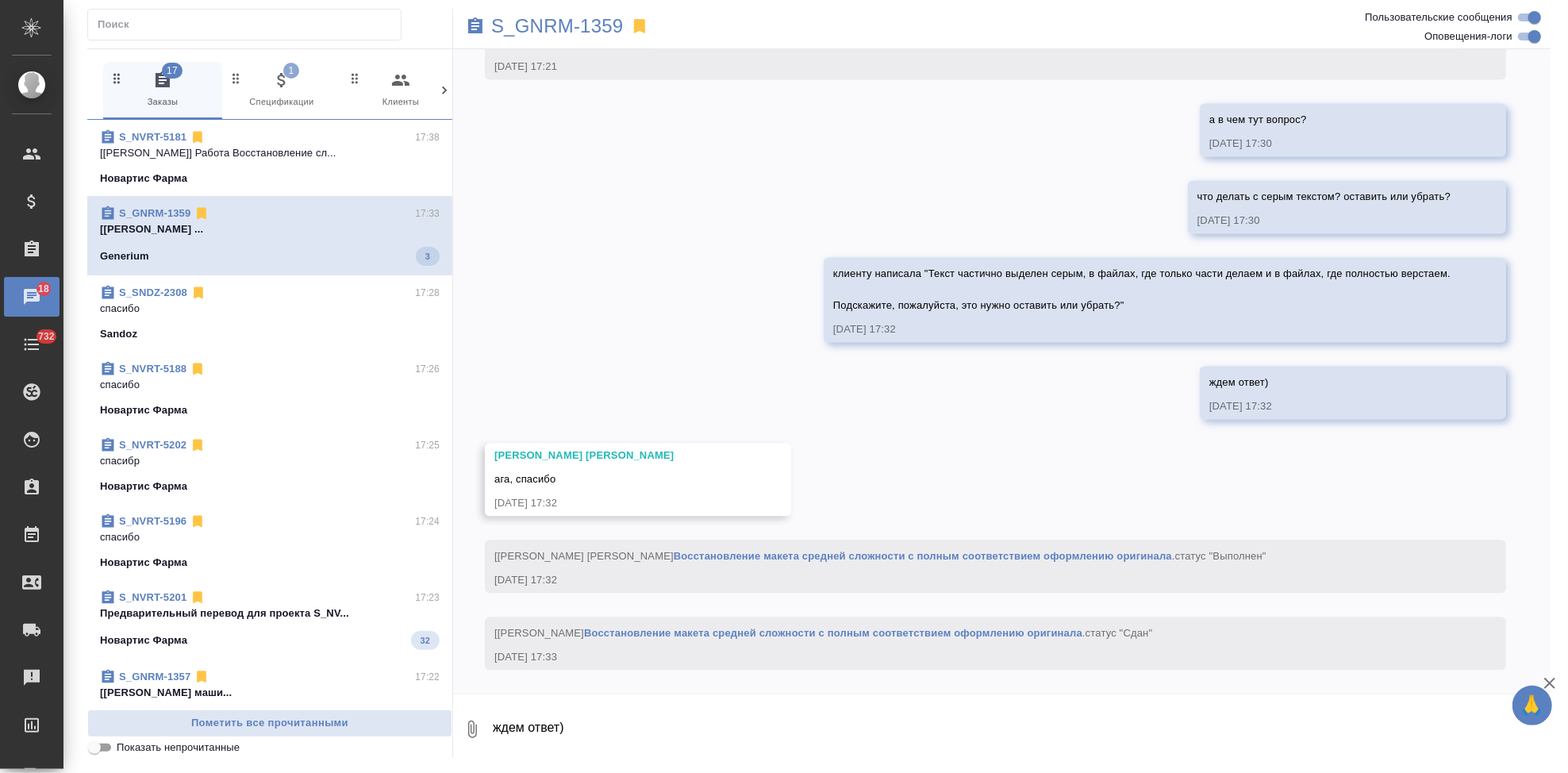
scroll to position [31295, 0]
click at [740, 705] on textarea "ждем ответ)" at bounding box center [1021, 729] width 1060 height 54
paste textarea "В переводе можно убрать заливку серым цветом"
type textarea "ответ" В переводе можно убрать заливку серым цветом""
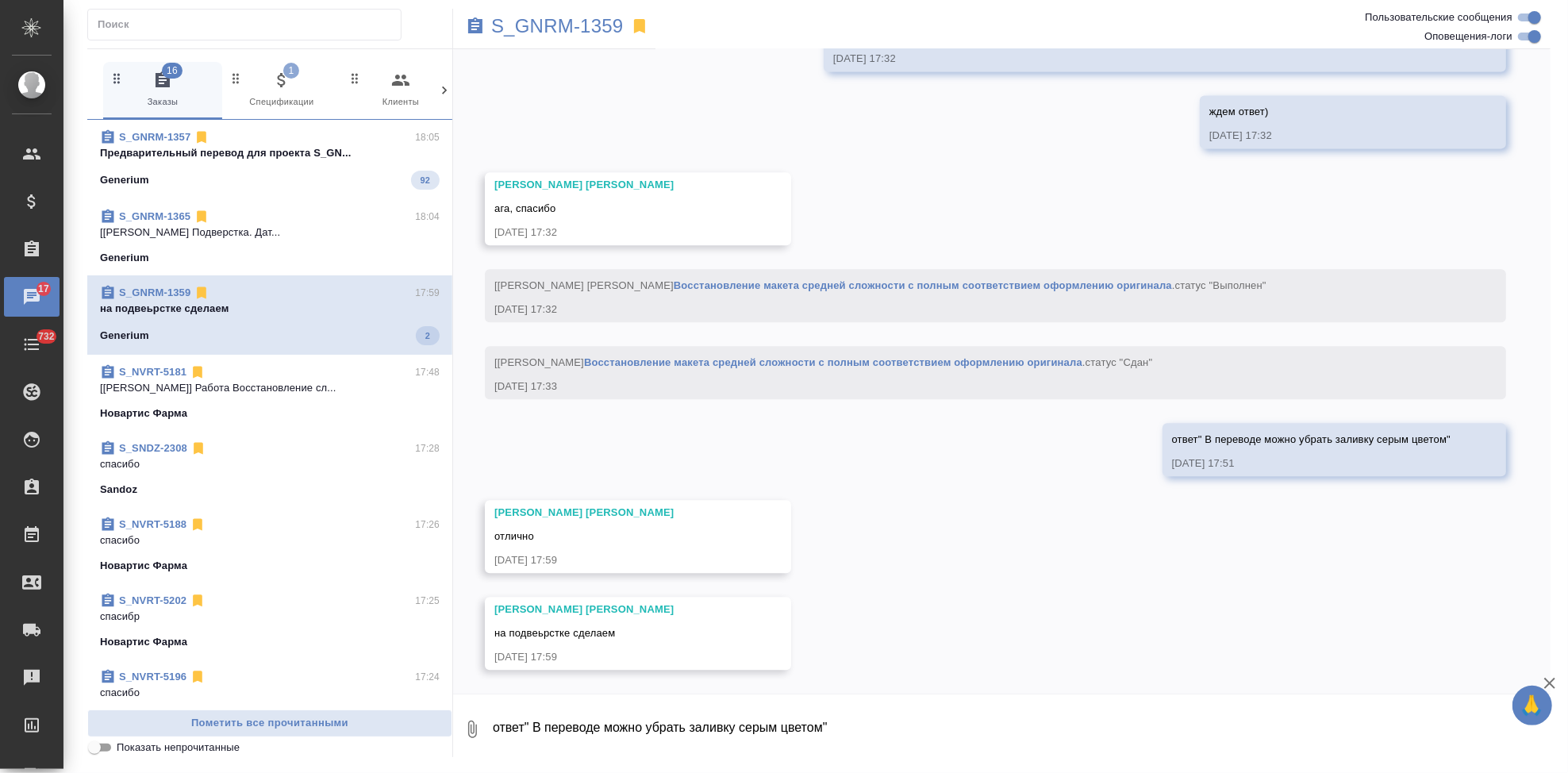
scroll to position [31816, 0]
click at [289, 171] on div "Generium 92" at bounding box center [270, 180] width 340 height 19
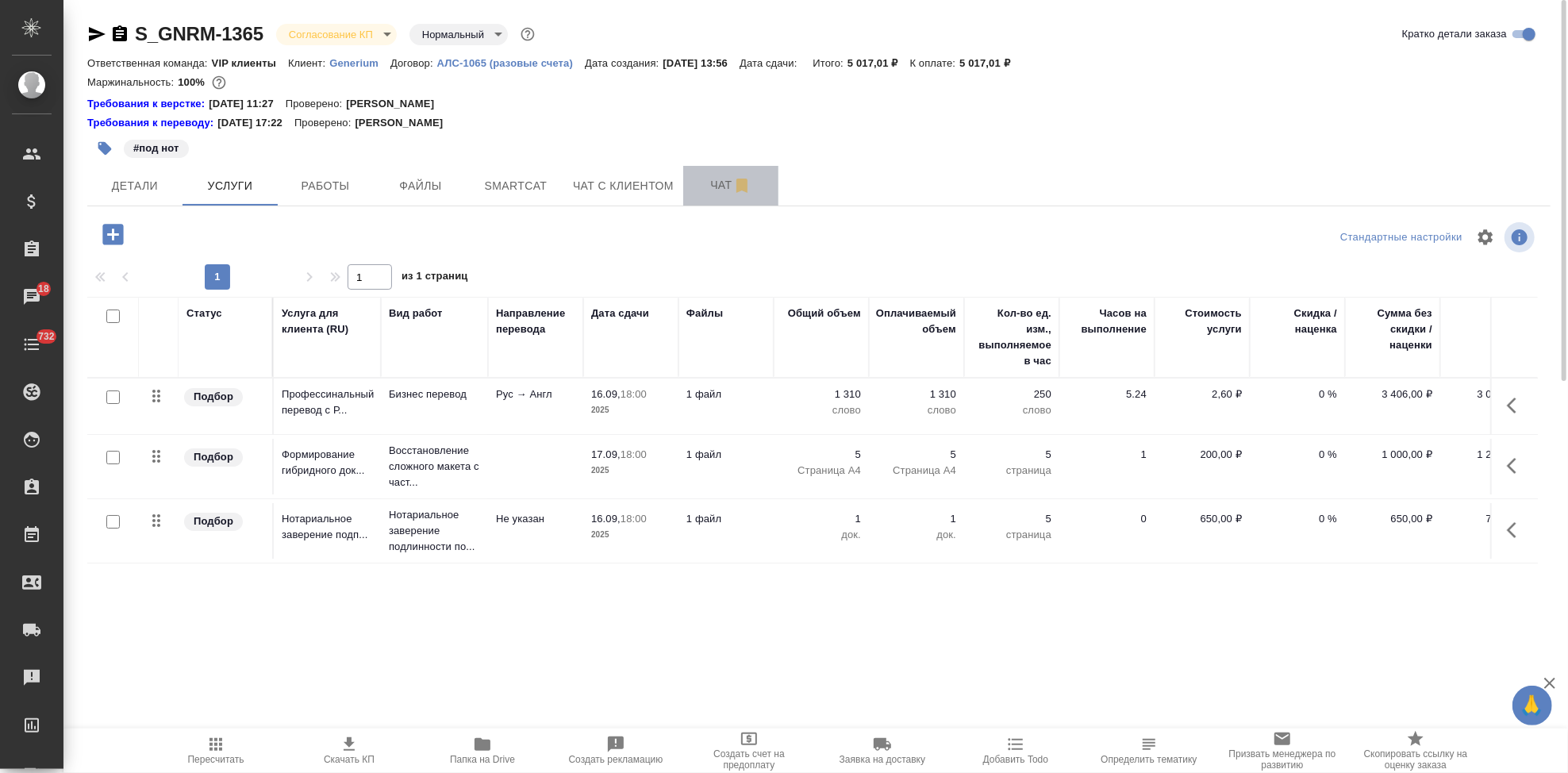
click at [688, 186] on button "Чат" at bounding box center [731, 186] width 96 height 39
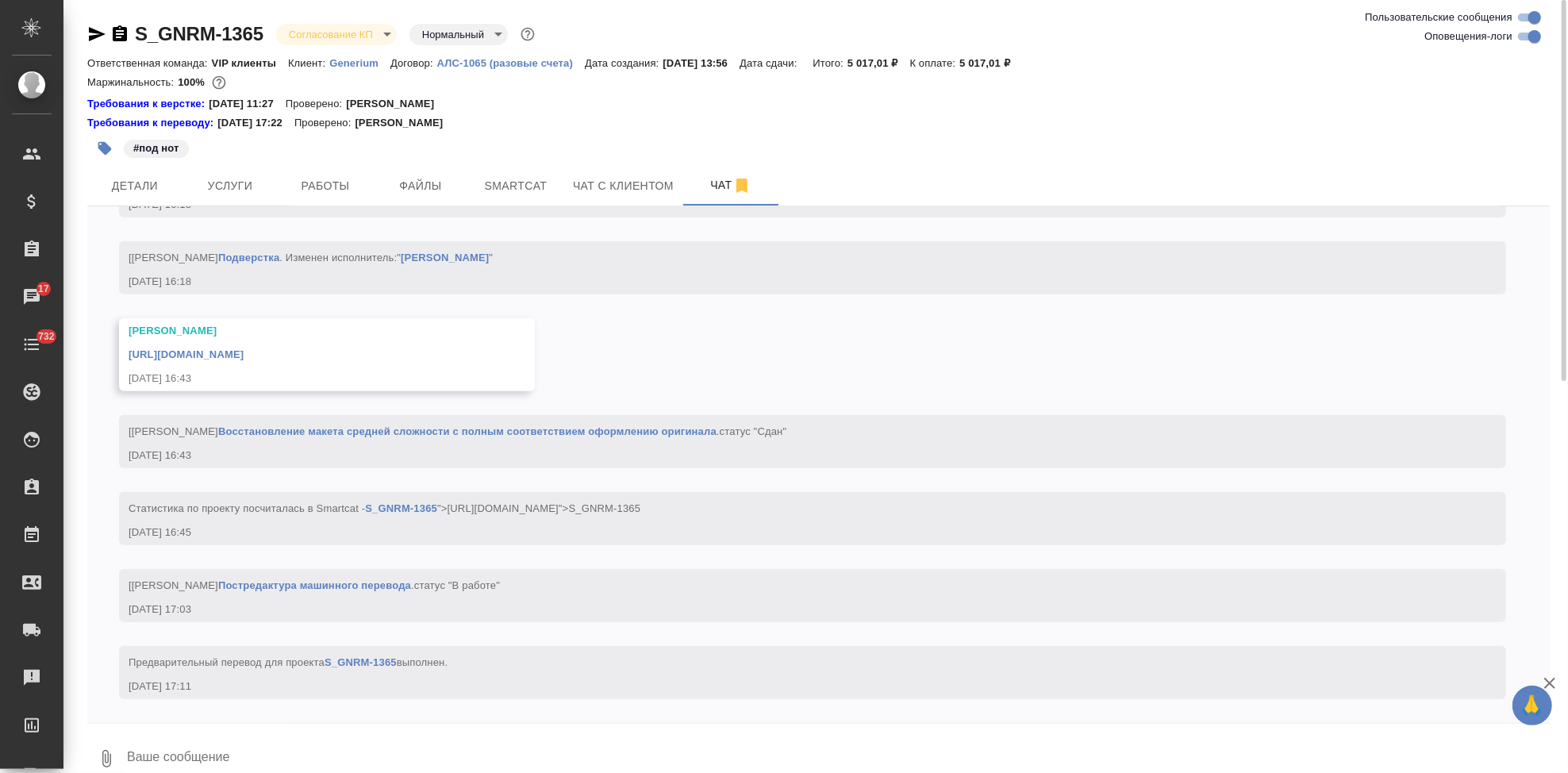
scroll to position [5398, 0]
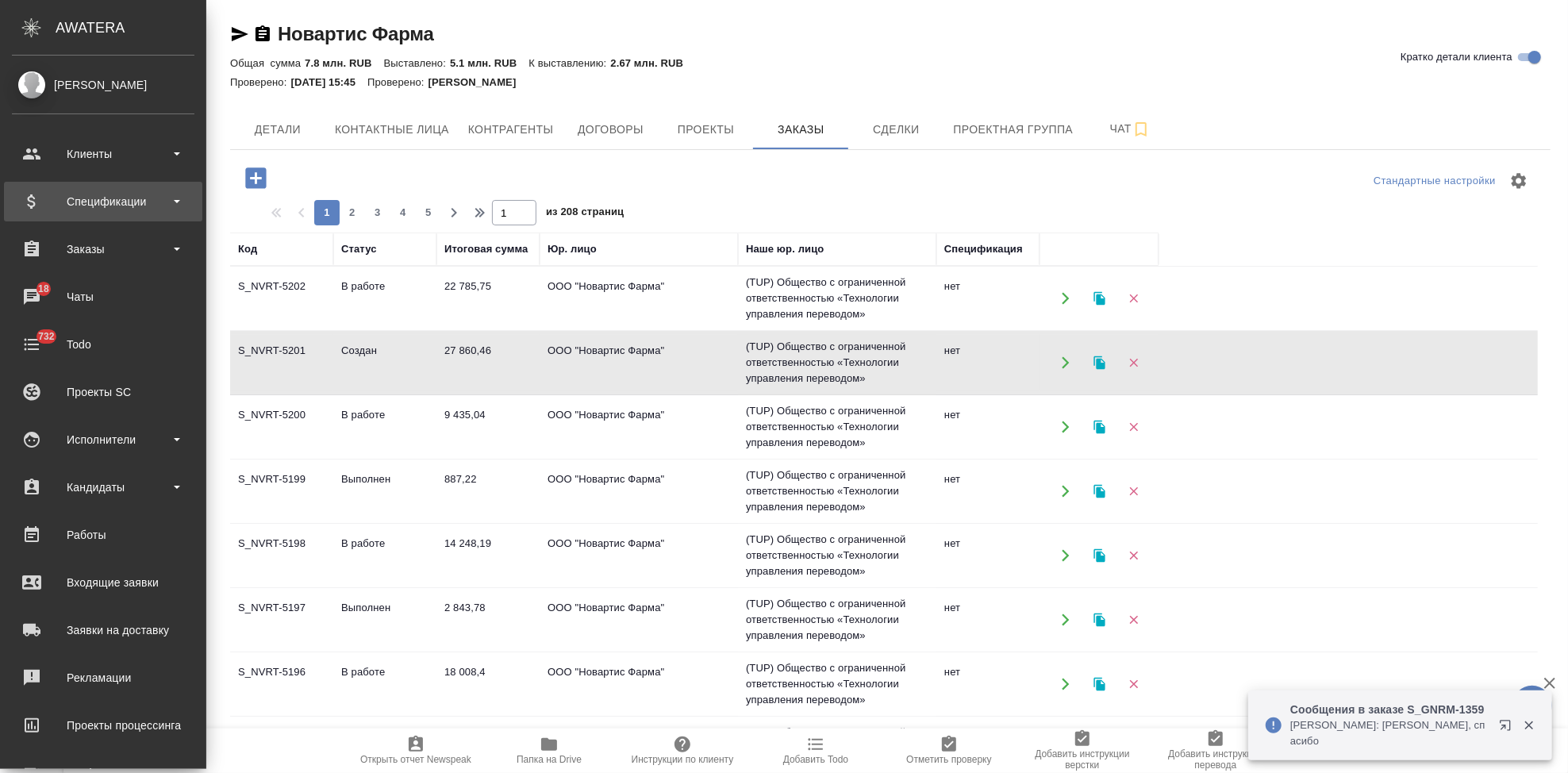
click at [113, 210] on div "Спецификации" at bounding box center [103, 201] width 182 height 24
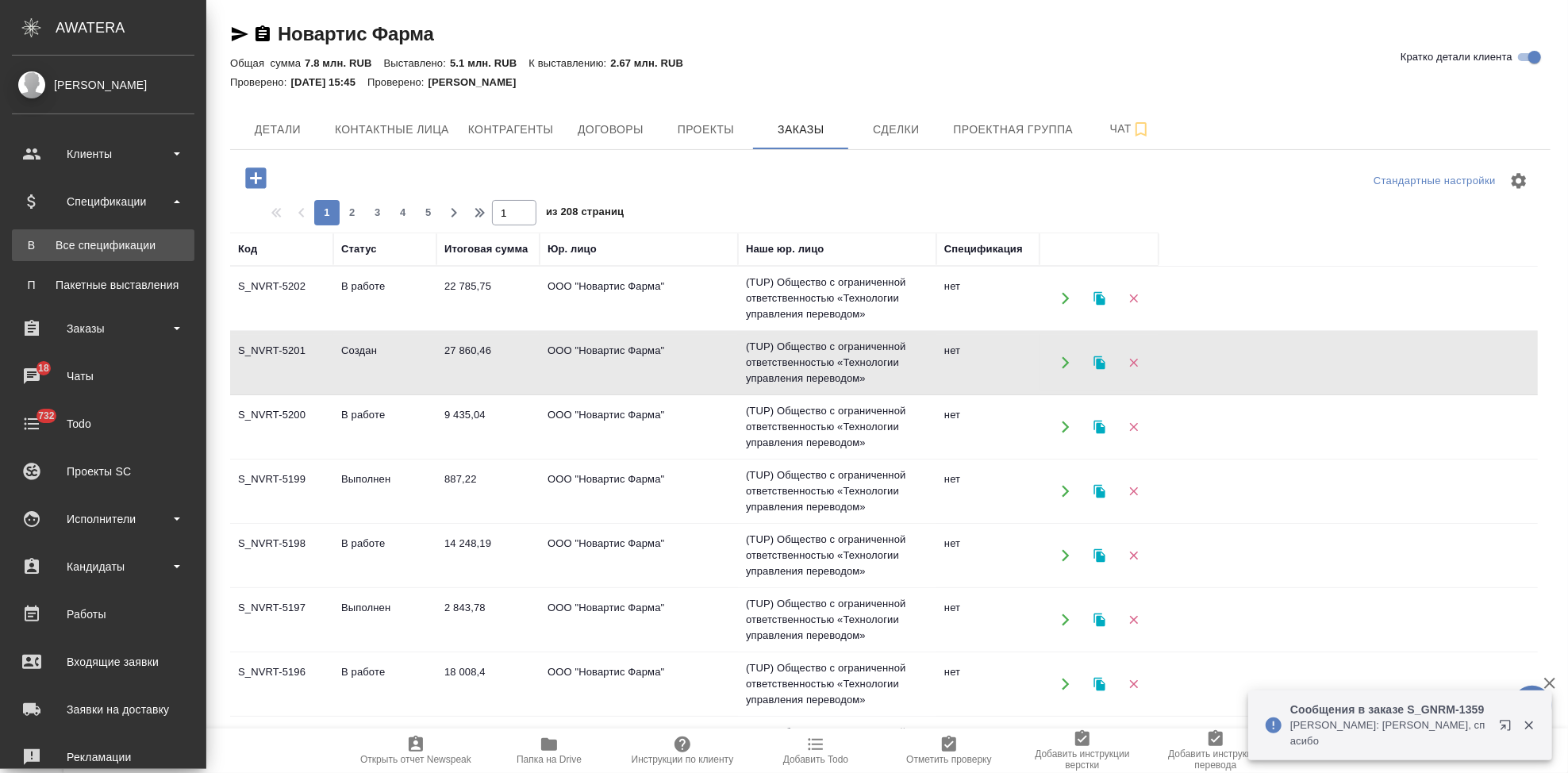
click at [97, 246] on div "Все спецификации" at bounding box center [103, 246] width 166 height 16
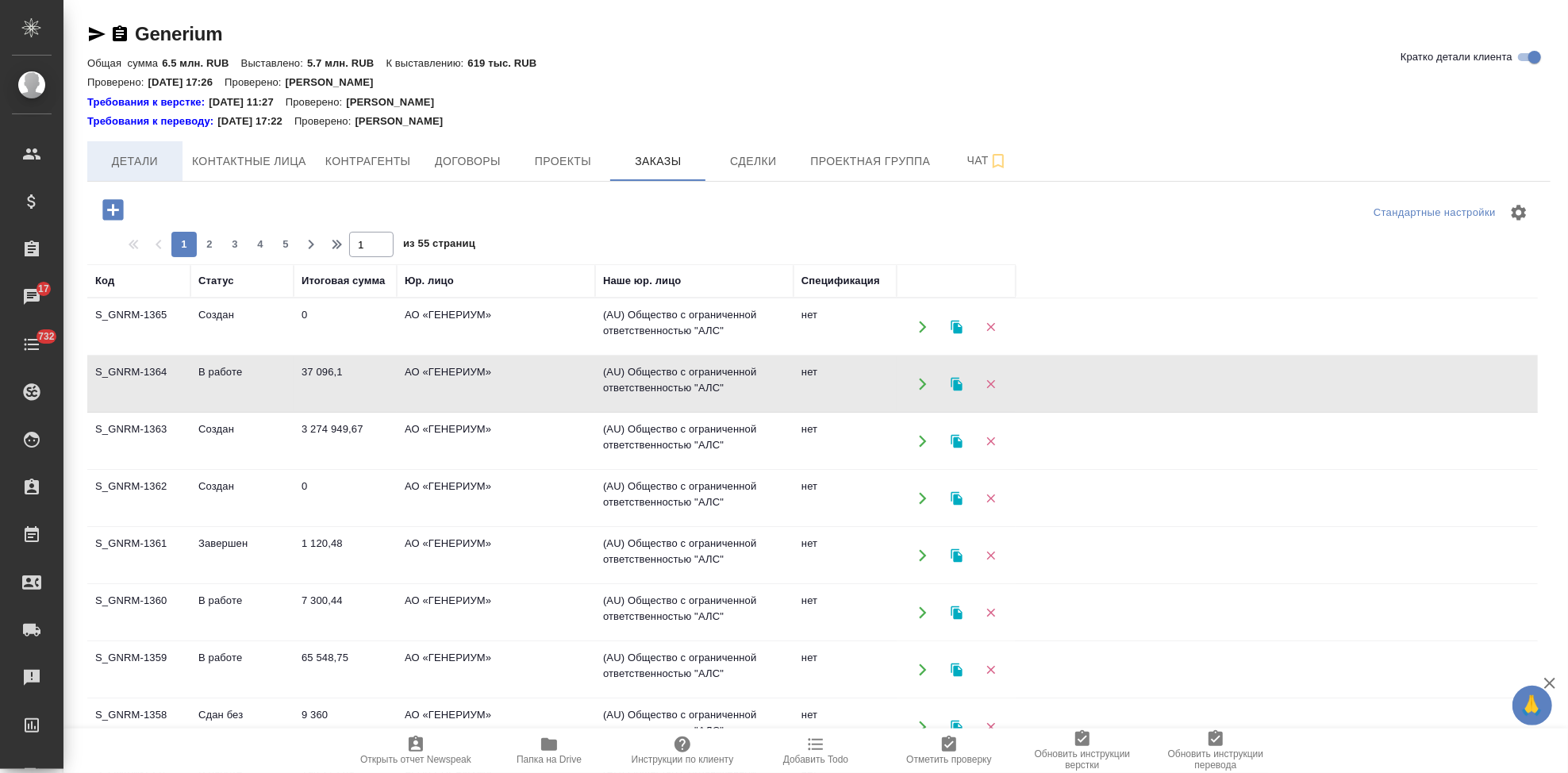
click at [155, 161] on span "Детали" at bounding box center [134, 162] width 76 height 20
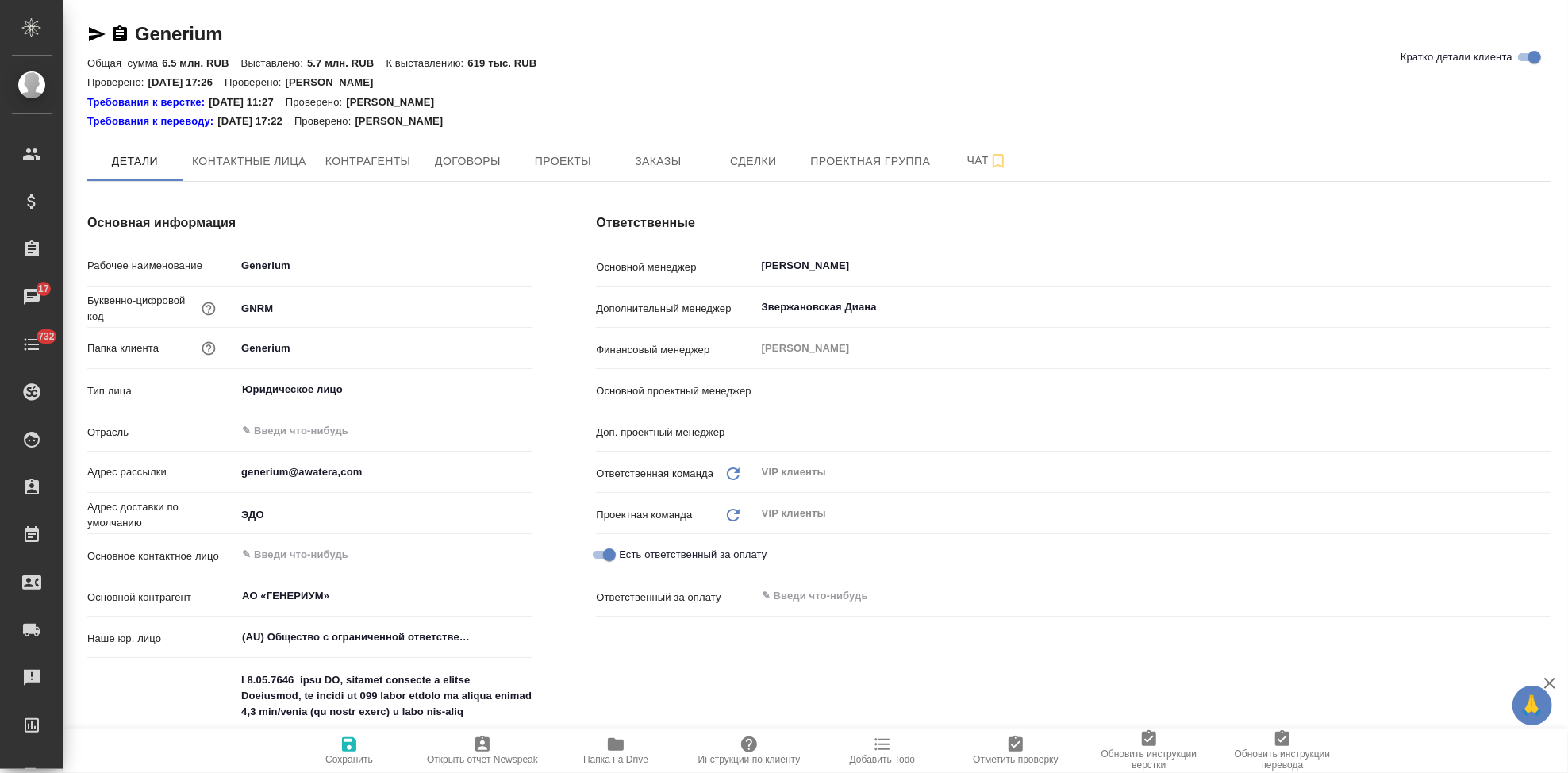
type input "[PERSON_NAME]"
type input "Горшкова Валентина"
type textarea "x"
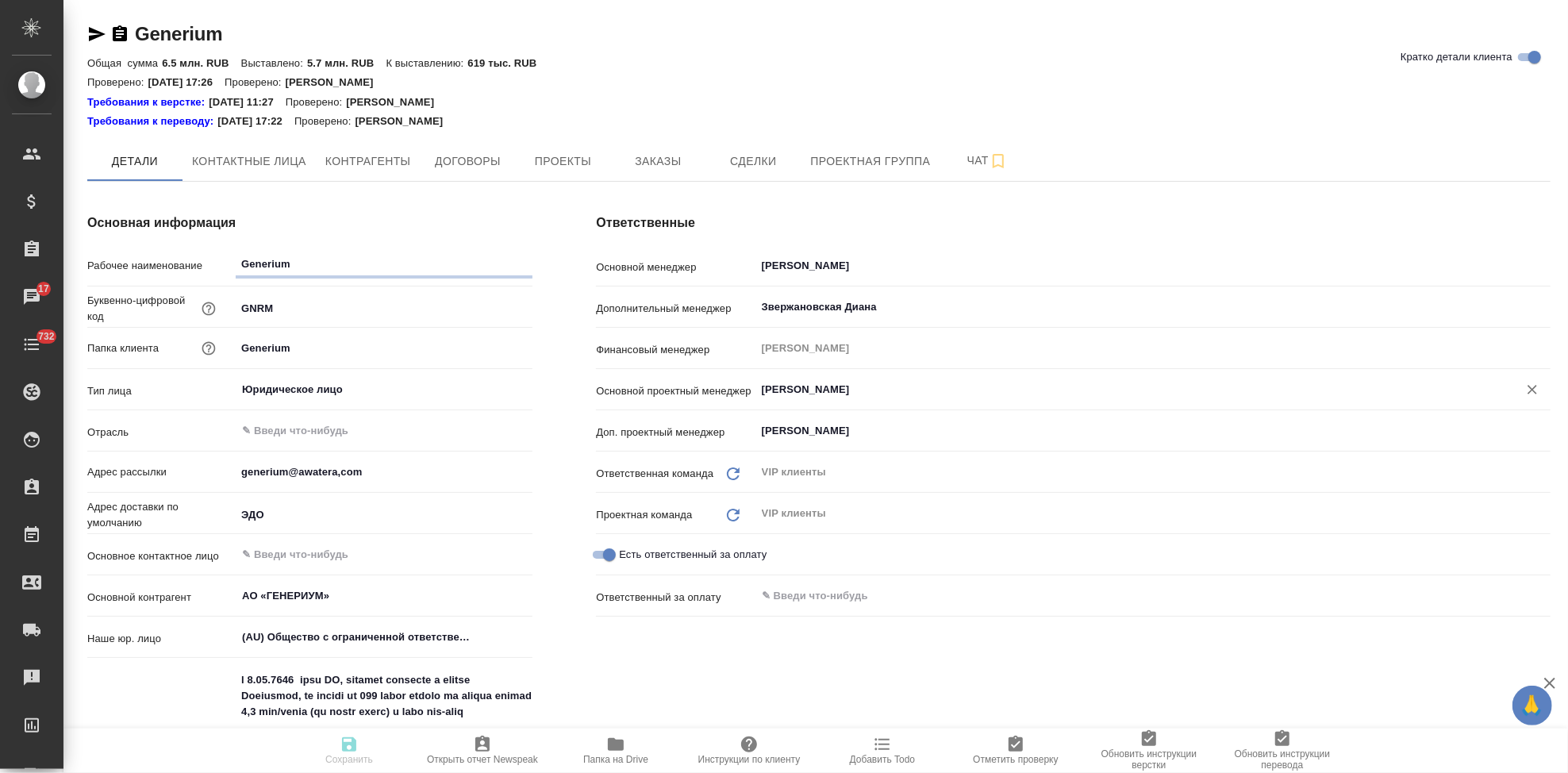
type textarea "x"
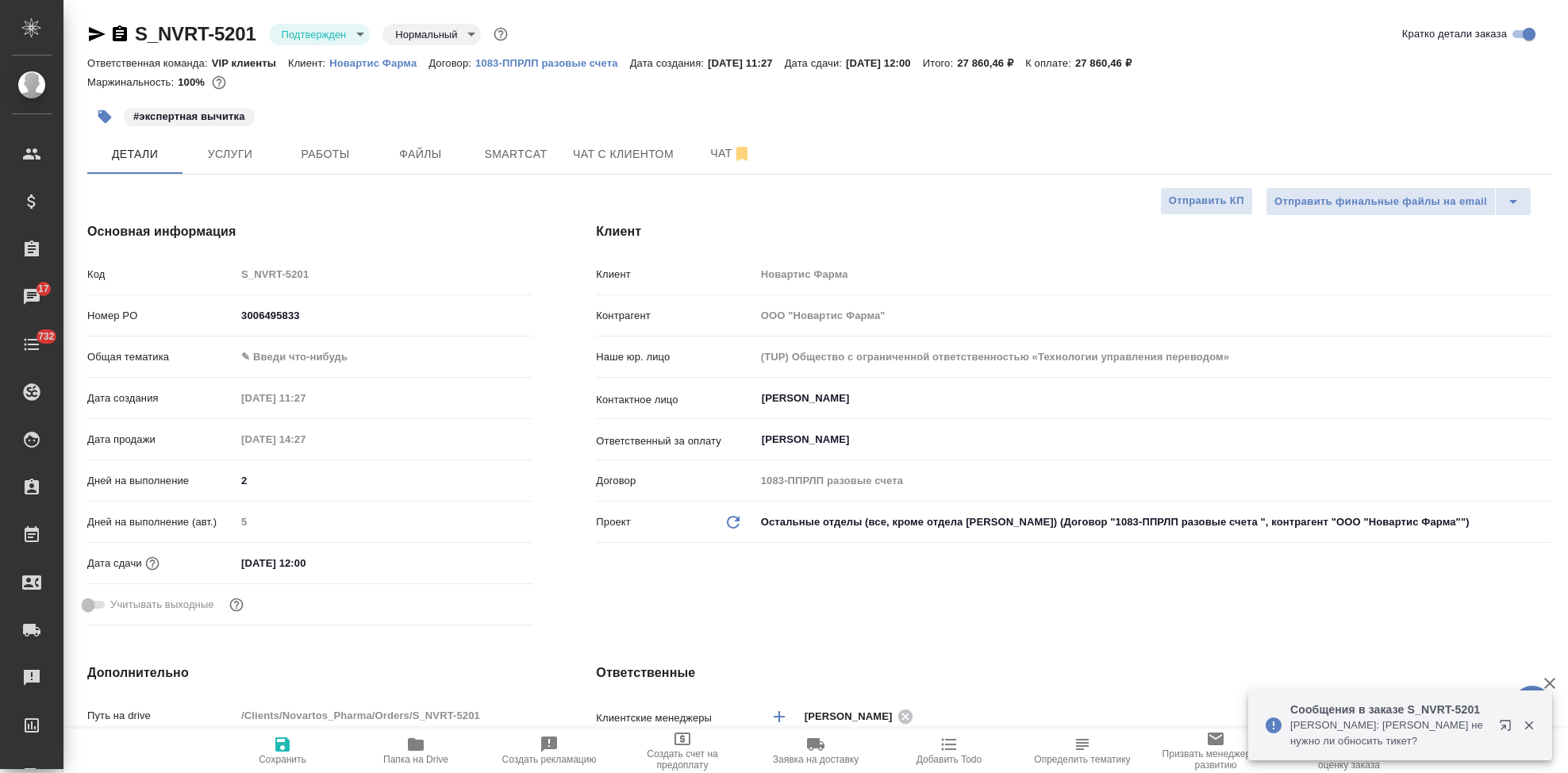
select select "RU"
